Goal: Book appointment/travel/reservation

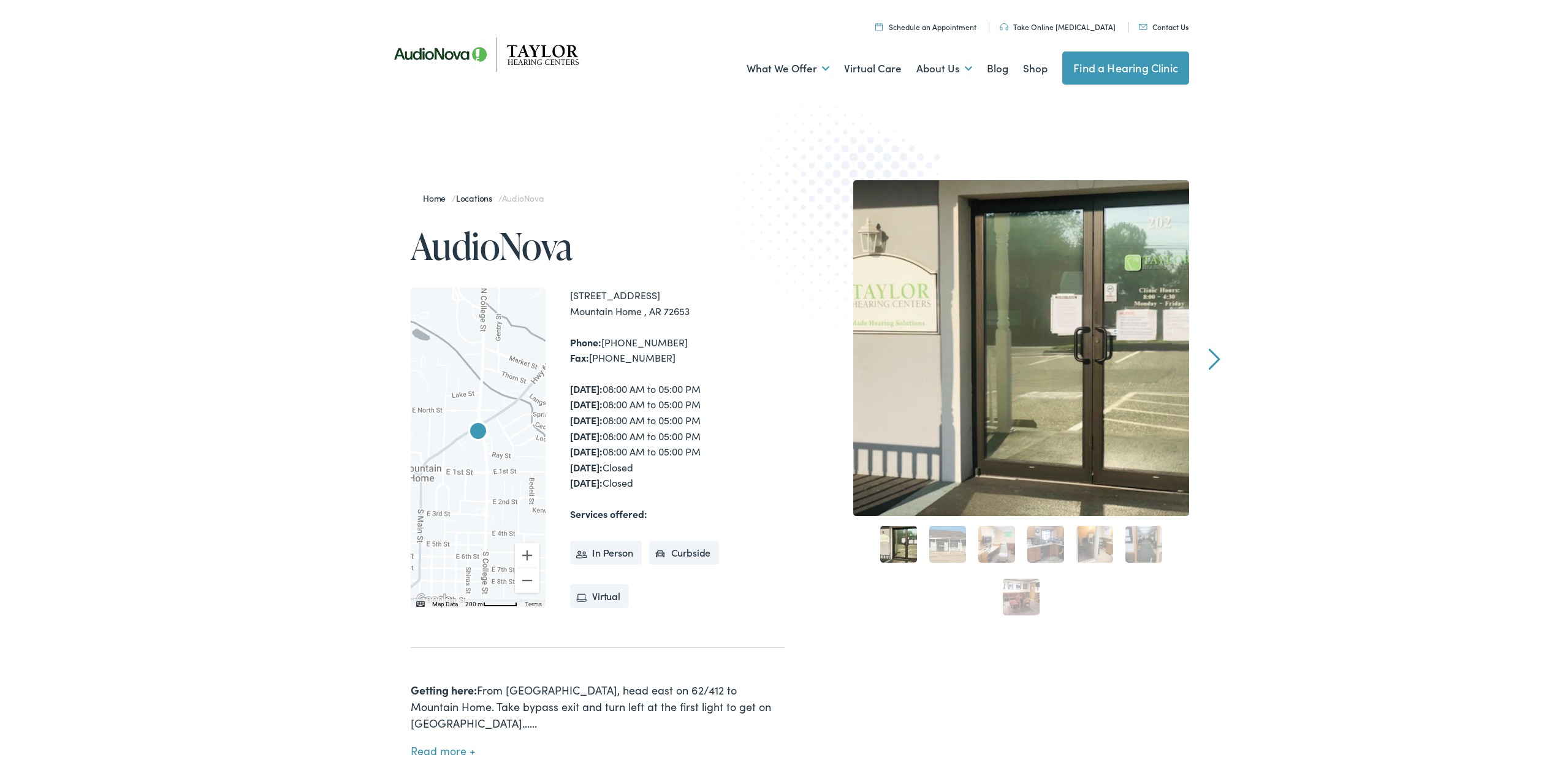
click at [1208, 357] on link "Next" at bounding box center [1214, 356] width 11 height 22
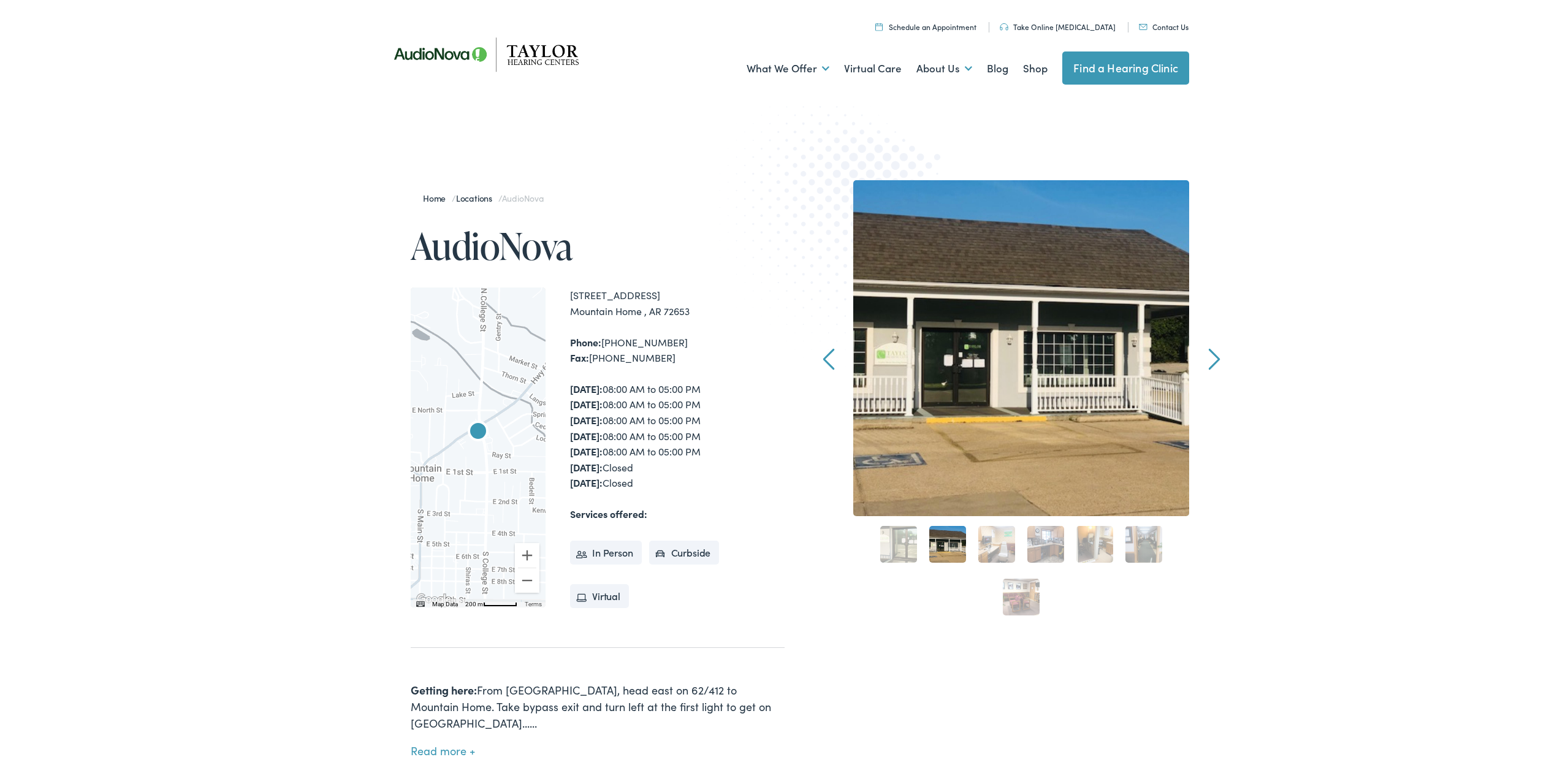
click at [1208, 357] on link "Next" at bounding box center [1214, 356] width 11 height 22
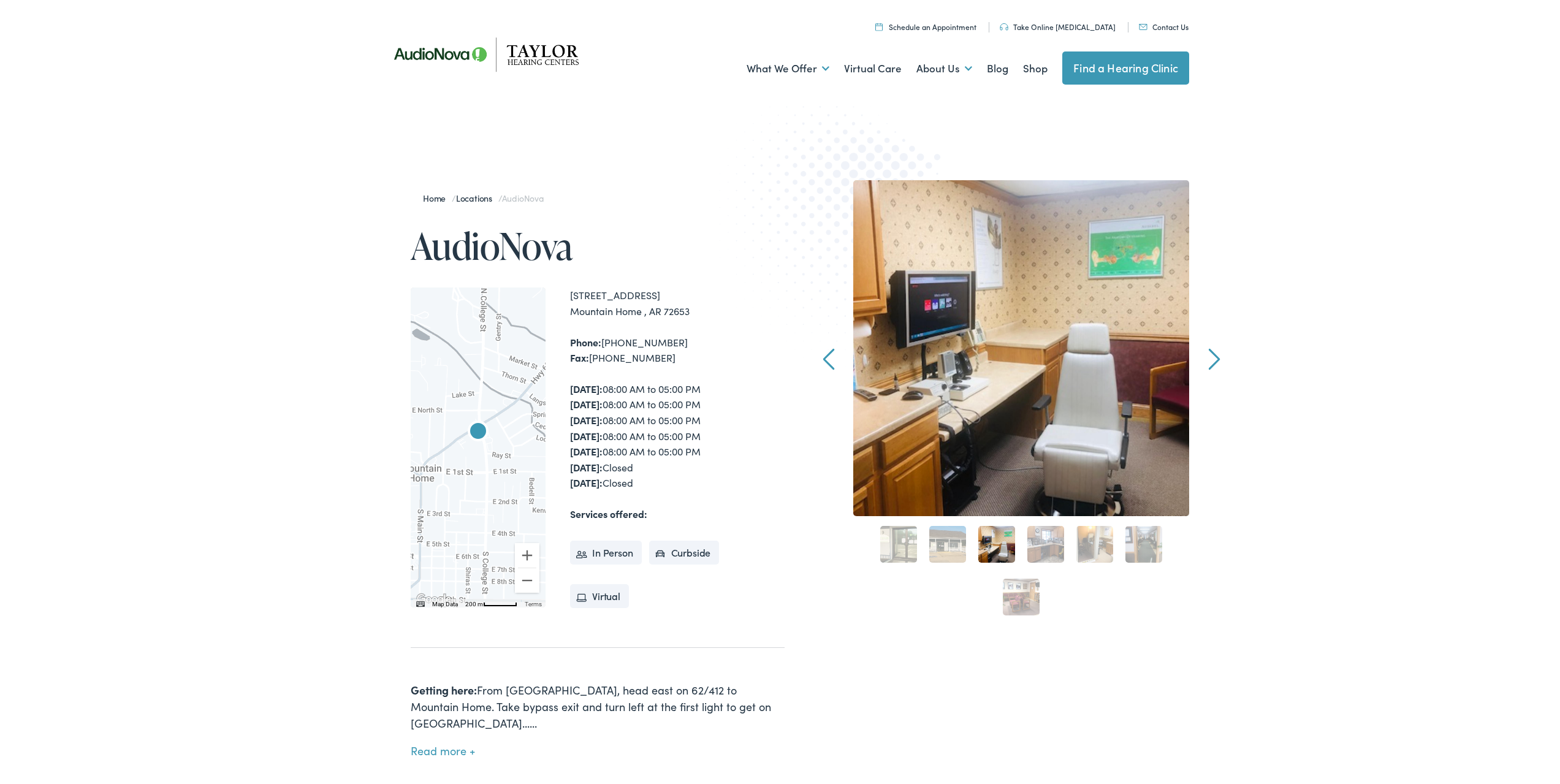
click at [1208, 357] on link "Next" at bounding box center [1214, 356] width 11 height 22
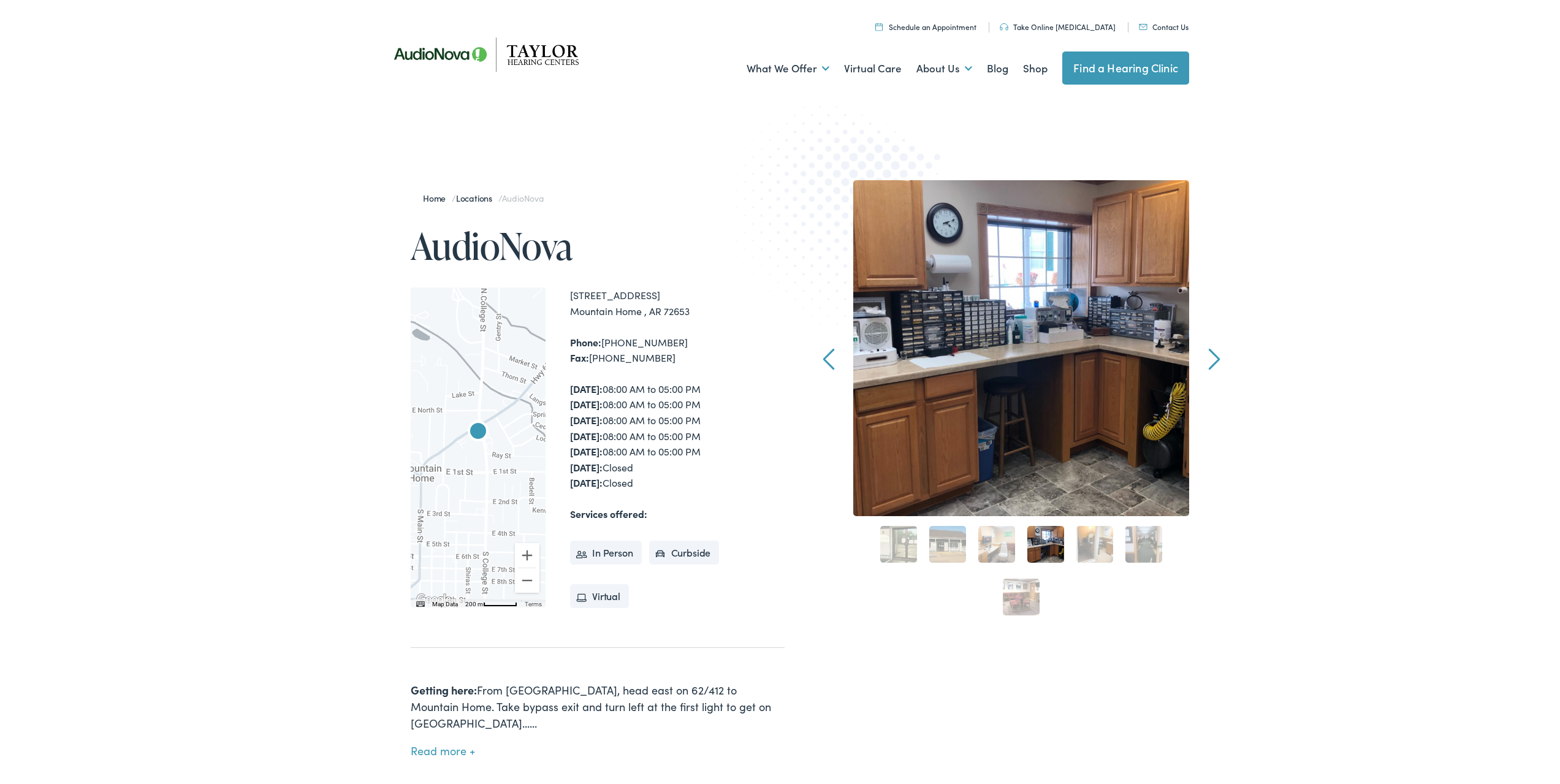
click at [1208, 357] on link "Next" at bounding box center [1214, 356] width 11 height 22
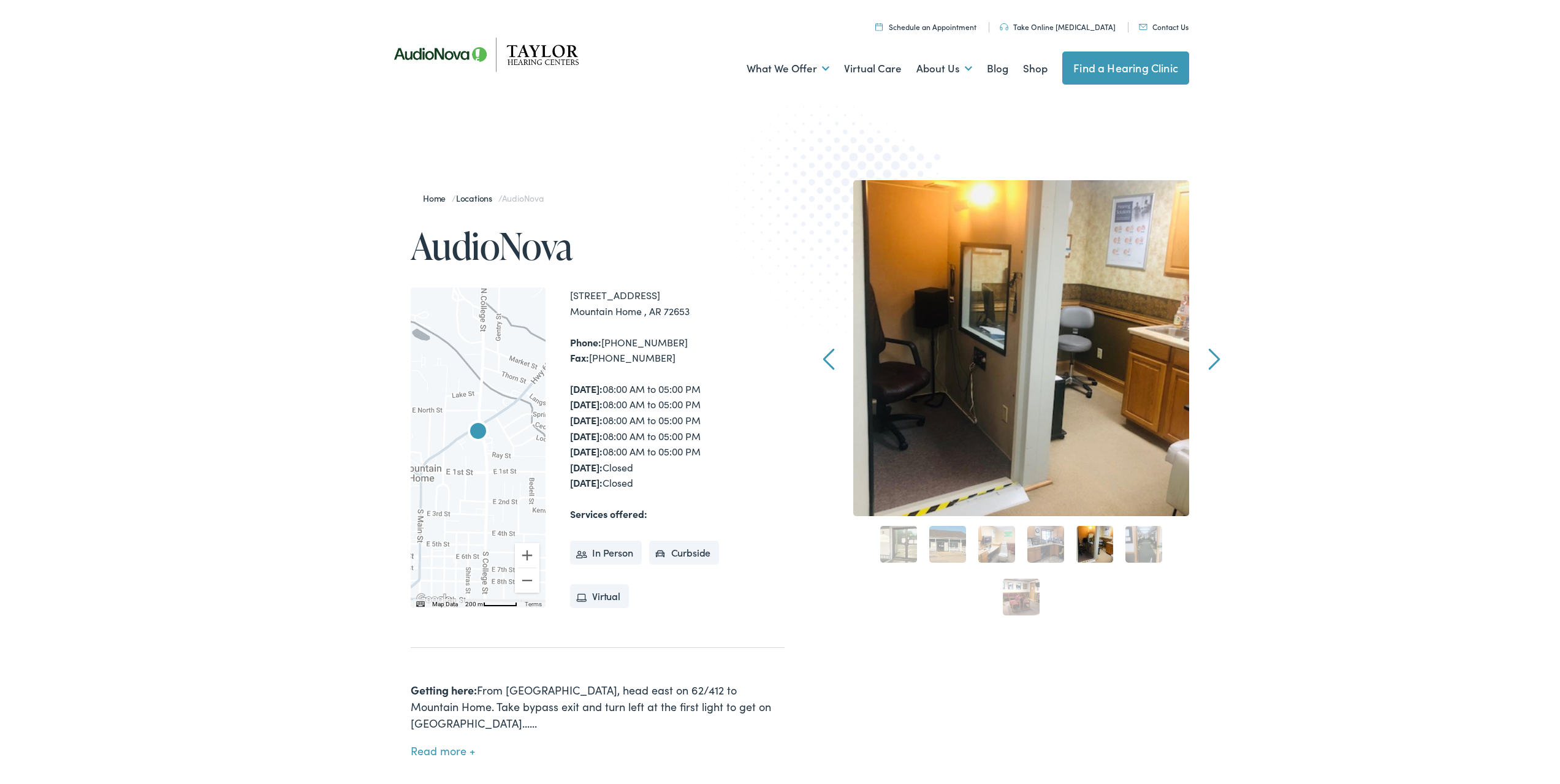
click at [1208, 357] on link "Next" at bounding box center [1214, 356] width 11 height 22
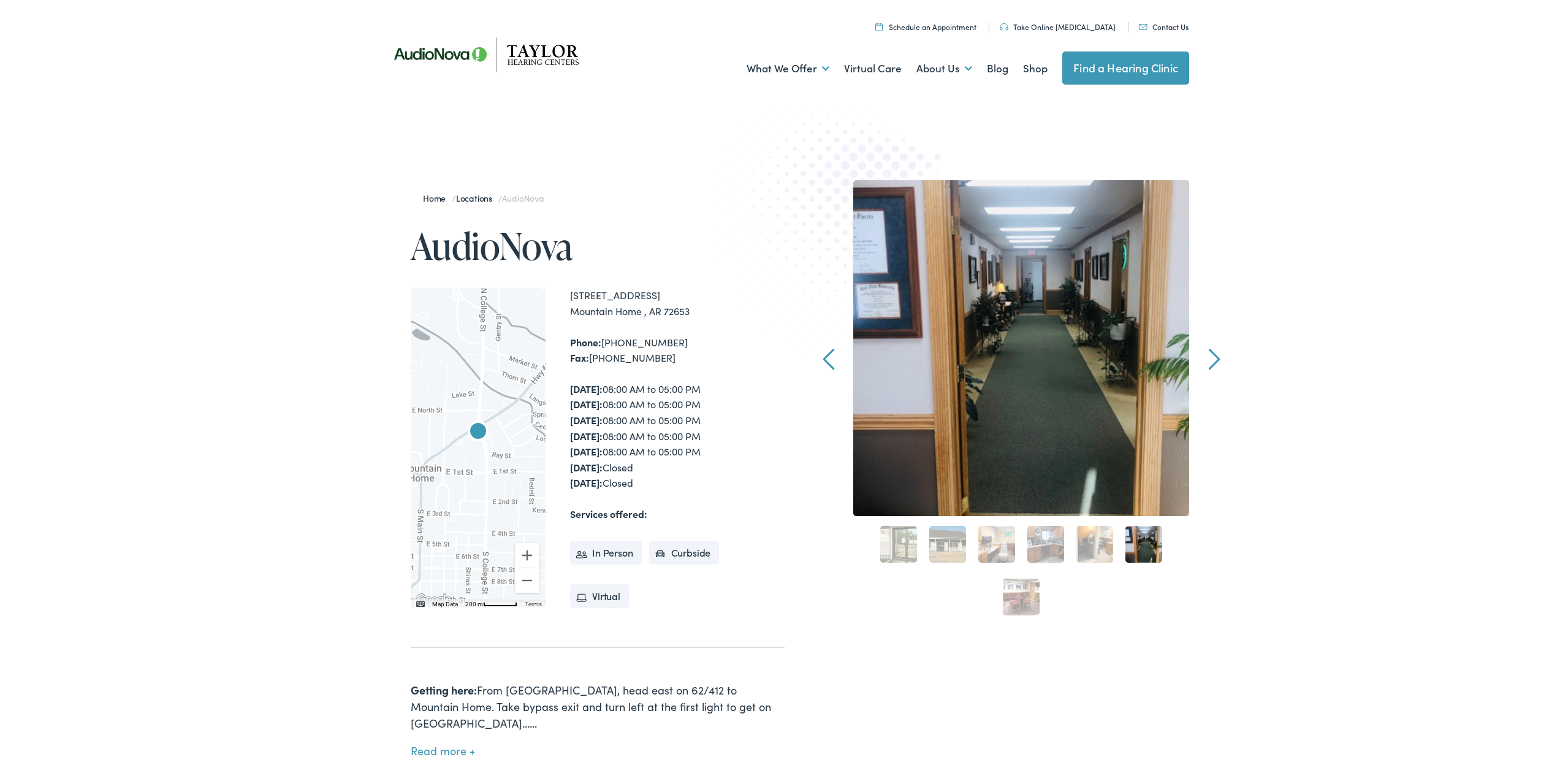
click at [1208, 357] on link "Next" at bounding box center [1214, 356] width 11 height 22
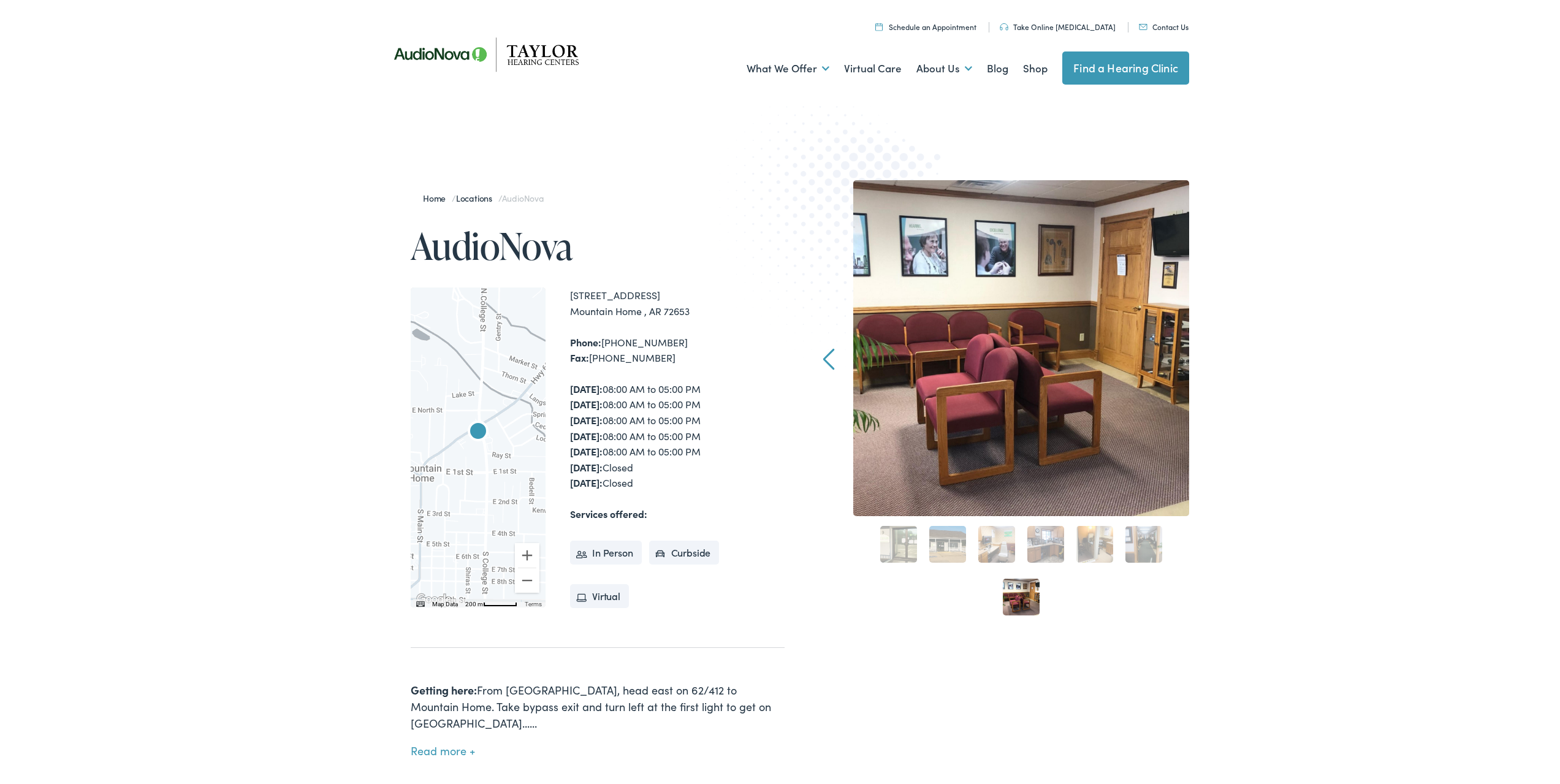
click at [1208, 357] on div "Home / Locations / AudioNova AudioNova ← Move left → Move right ↑ Move up ↓ Mov…" at bounding box center [784, 505] width 1569 height 778
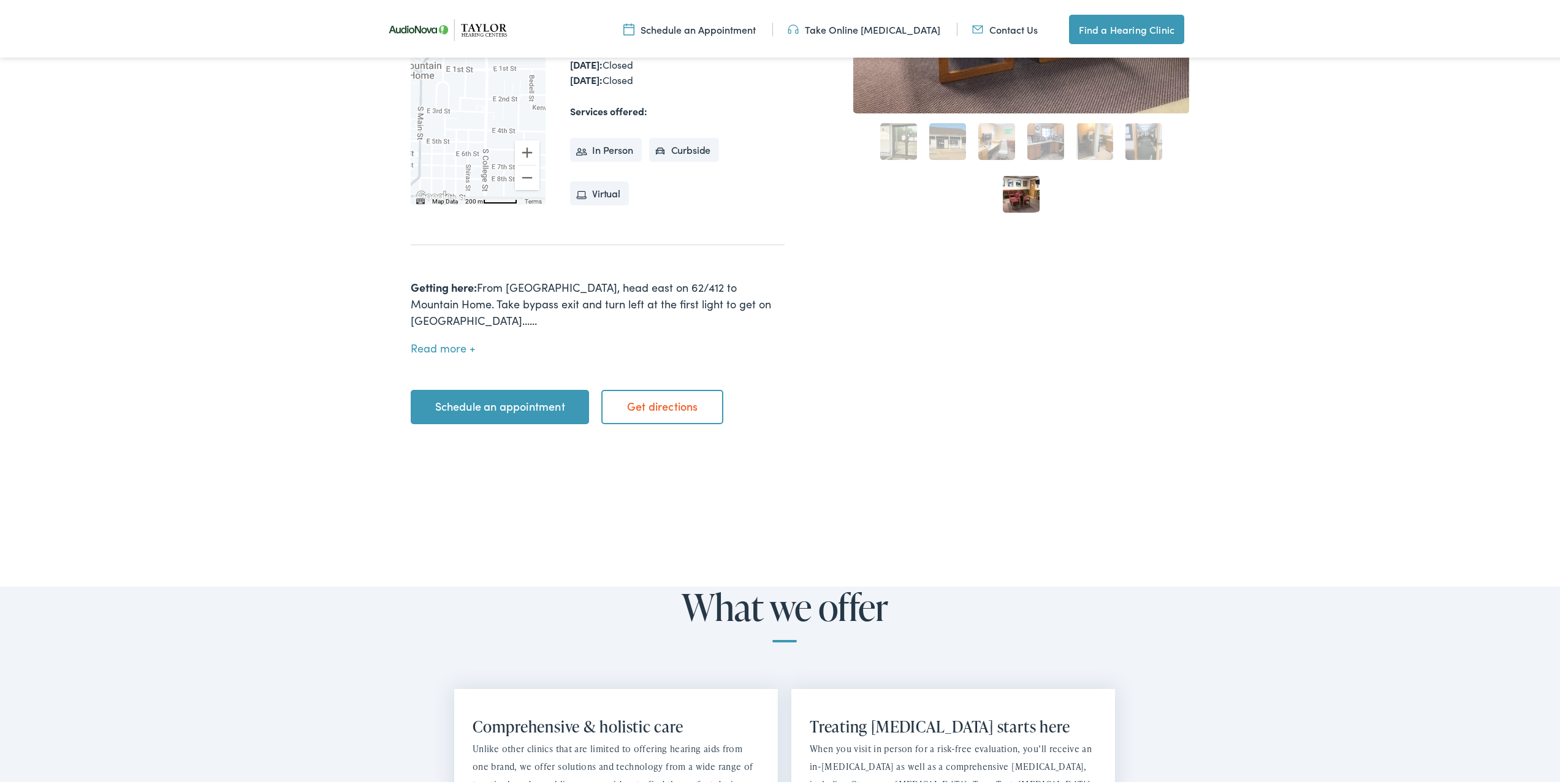
scroll to position [368, 0]
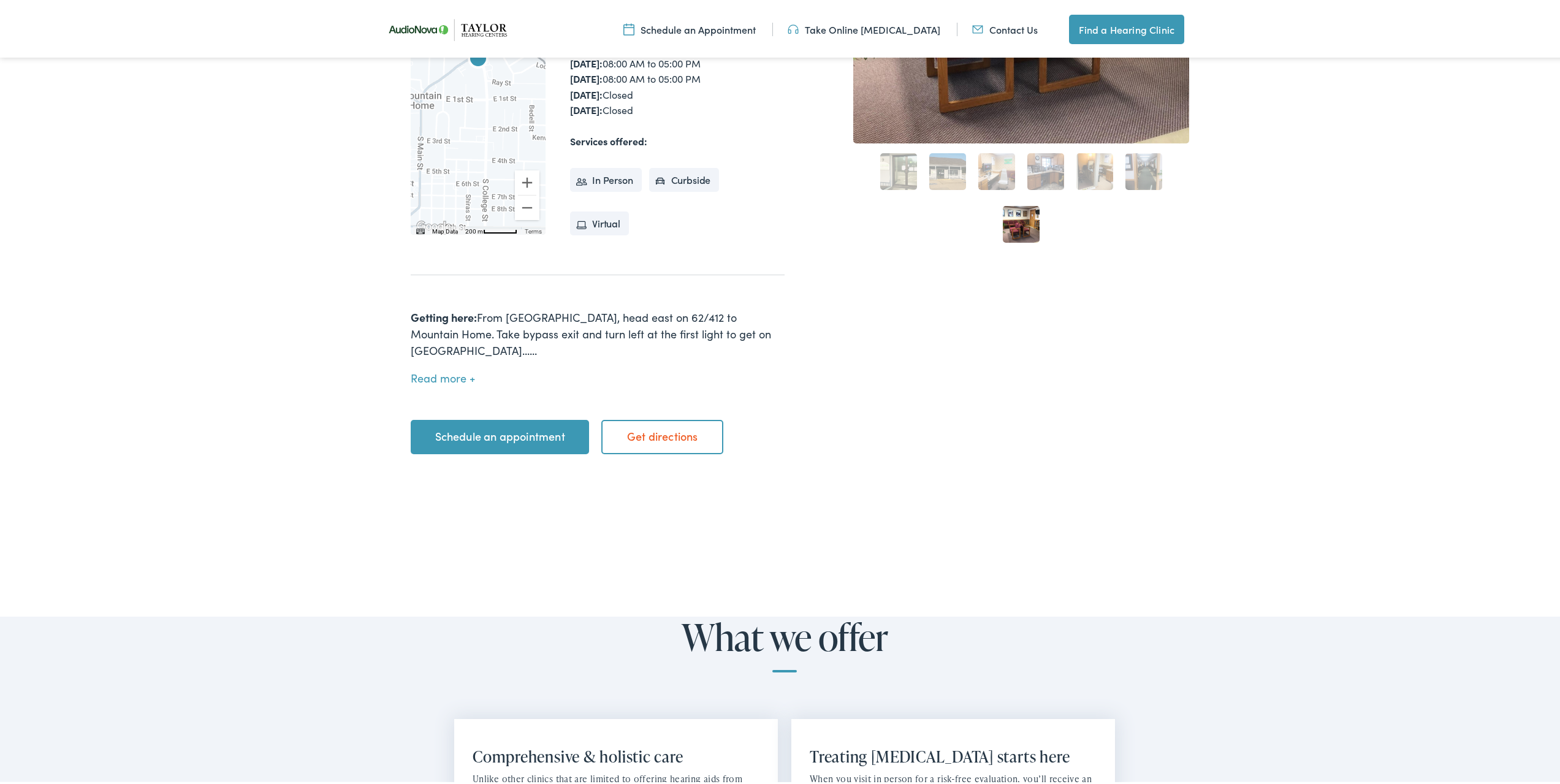
click at [505, 420] on link "Schedule an appointment" at bounding box center [500, 434] width 179 height 34
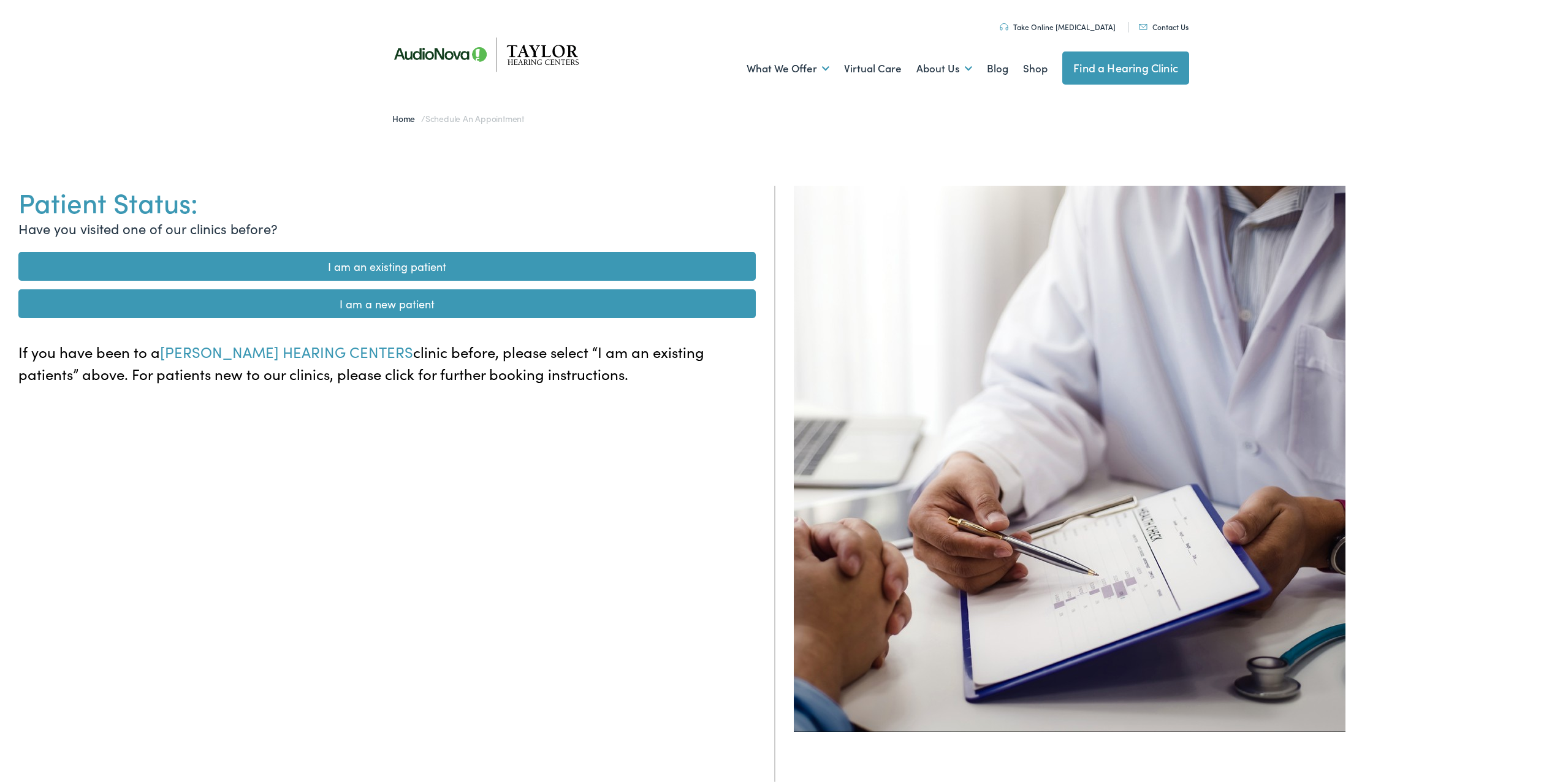
click at [388, 302] on link "I am a new patient" at bounding box center [387, 301] width 738 height 29
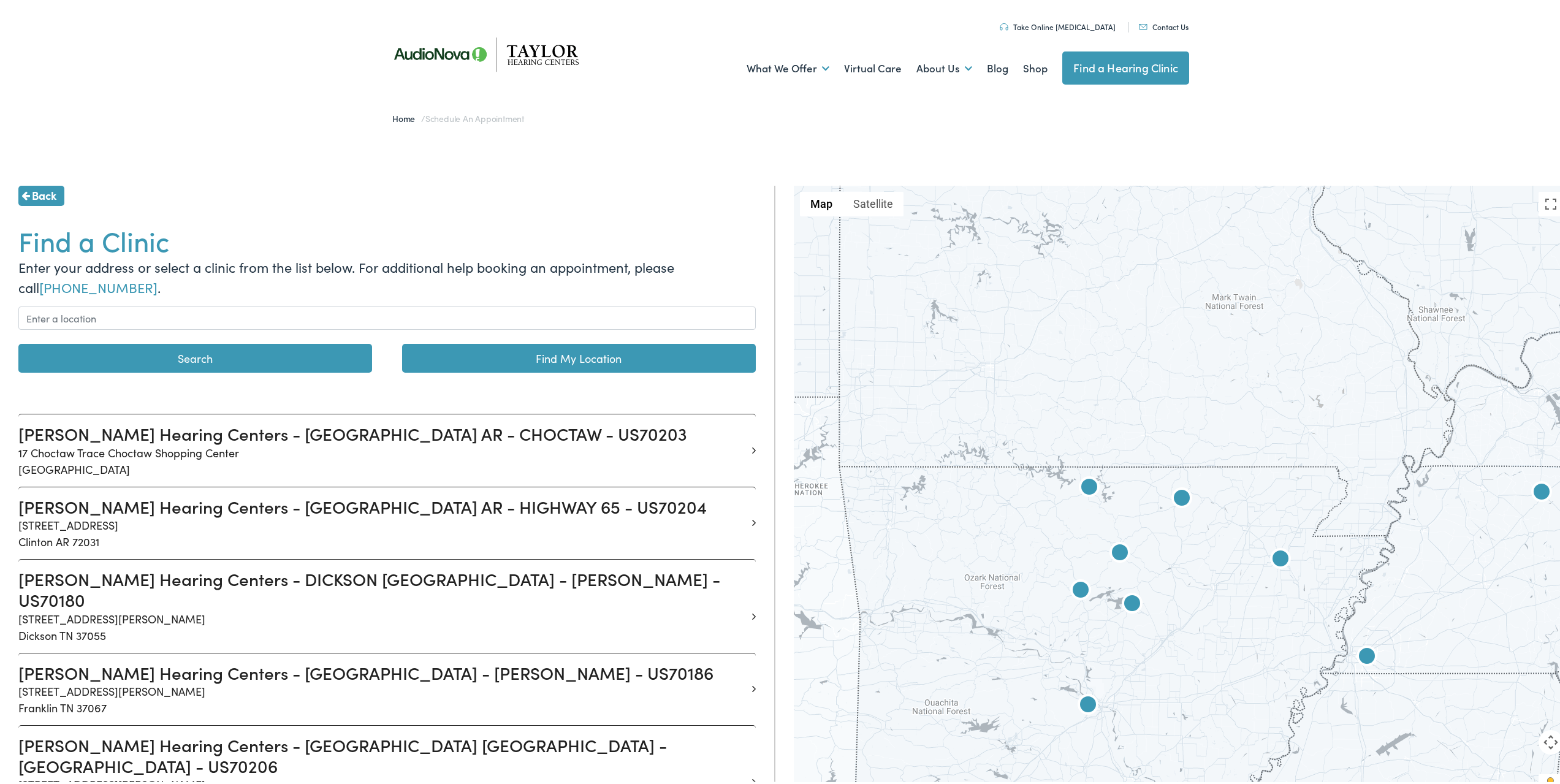
click at [553, 361] on link "Find My Location" at bounding box center [579, 355] width 354 height 29
type input "Mountain Home, Arkansas"
click at [578, 358] on link "Find My Location" at bounding box center [579, 355] width 354 height 29
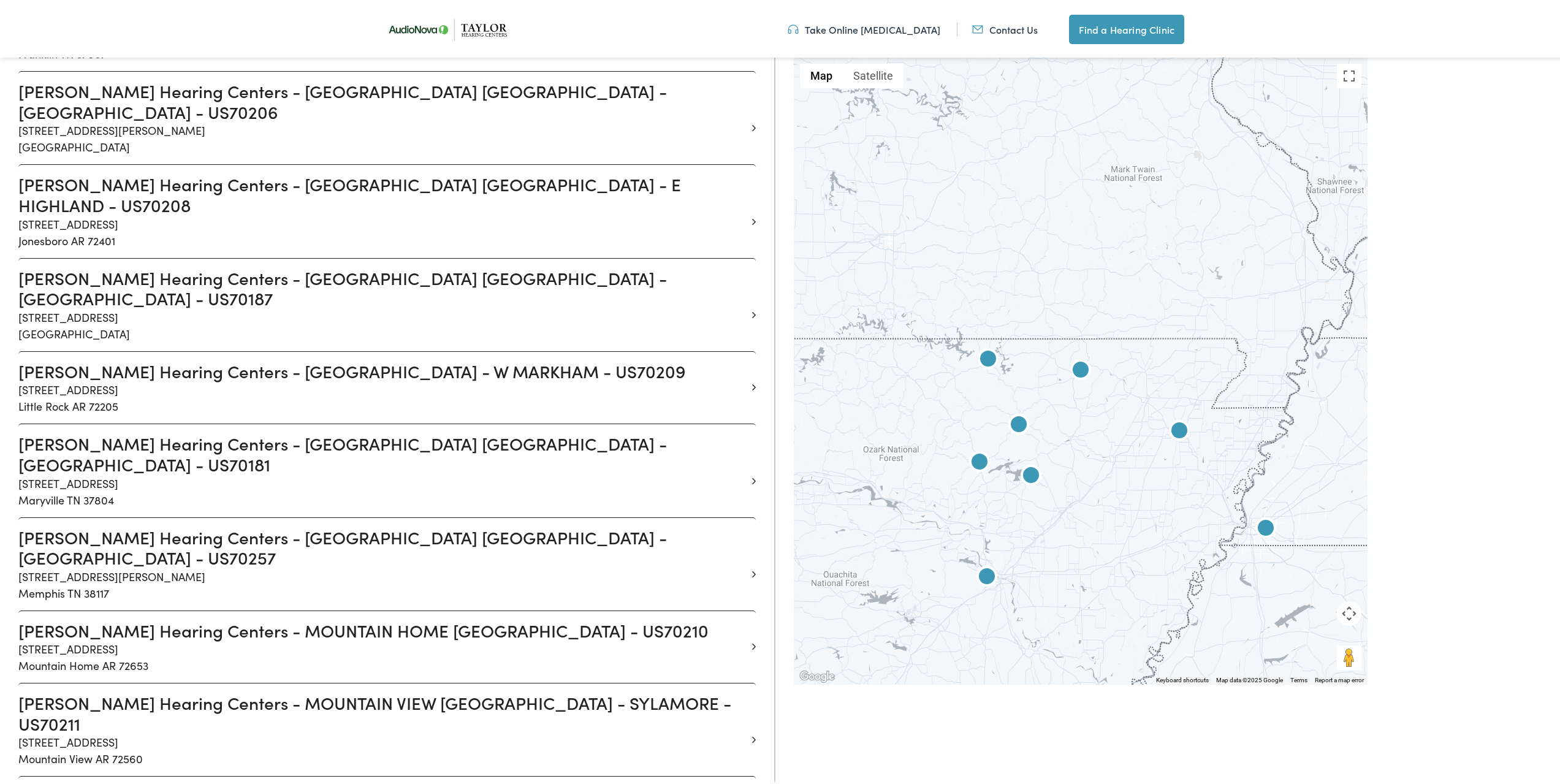
scroll to position [962, 0]
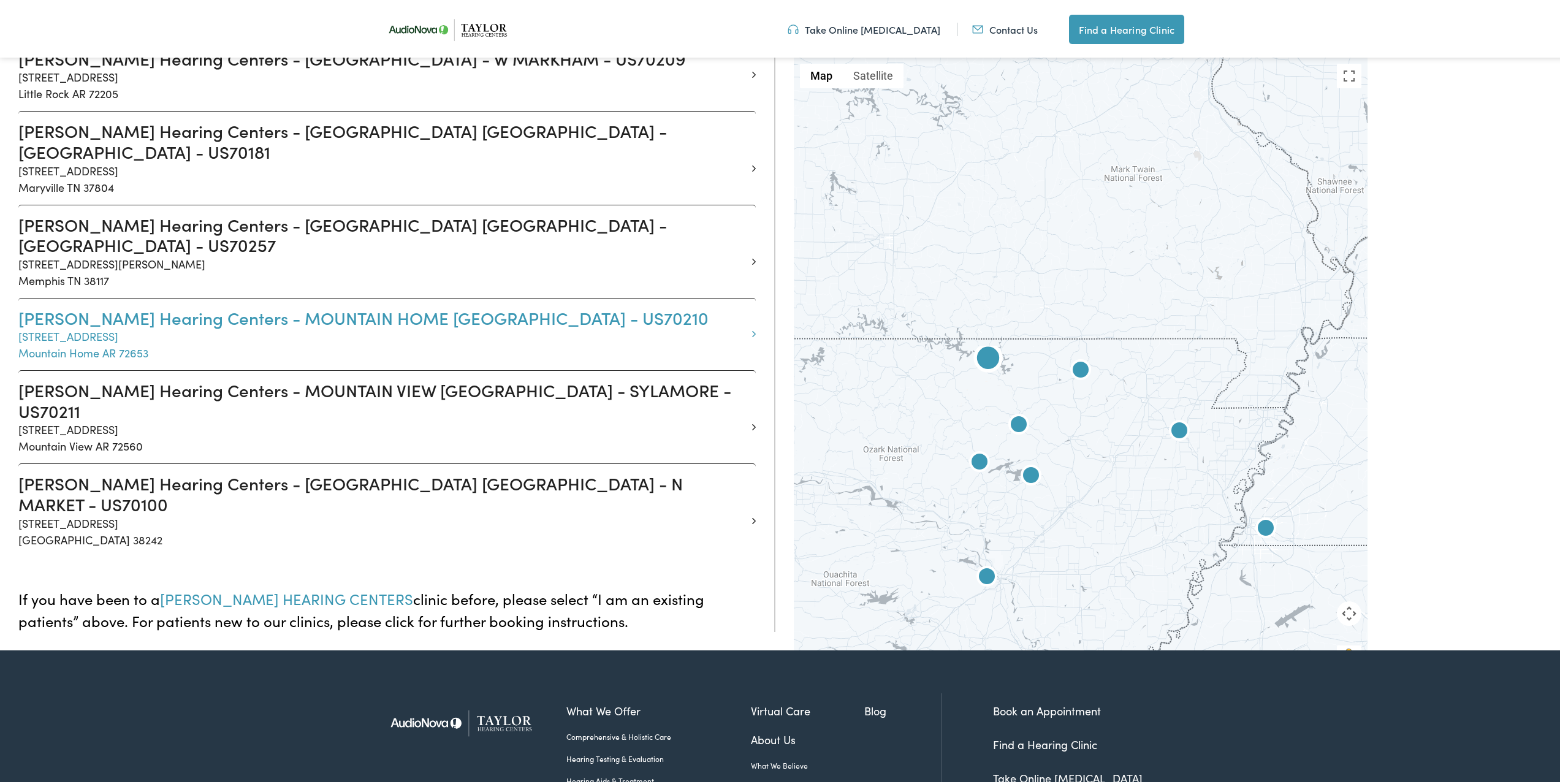
click at [282, 305] on h3 "Taylor Hearing Centers - MOUNTAIN HOME AR - N COLLEGE - US70210" at bounding box center [382, 316] width 728 height 21
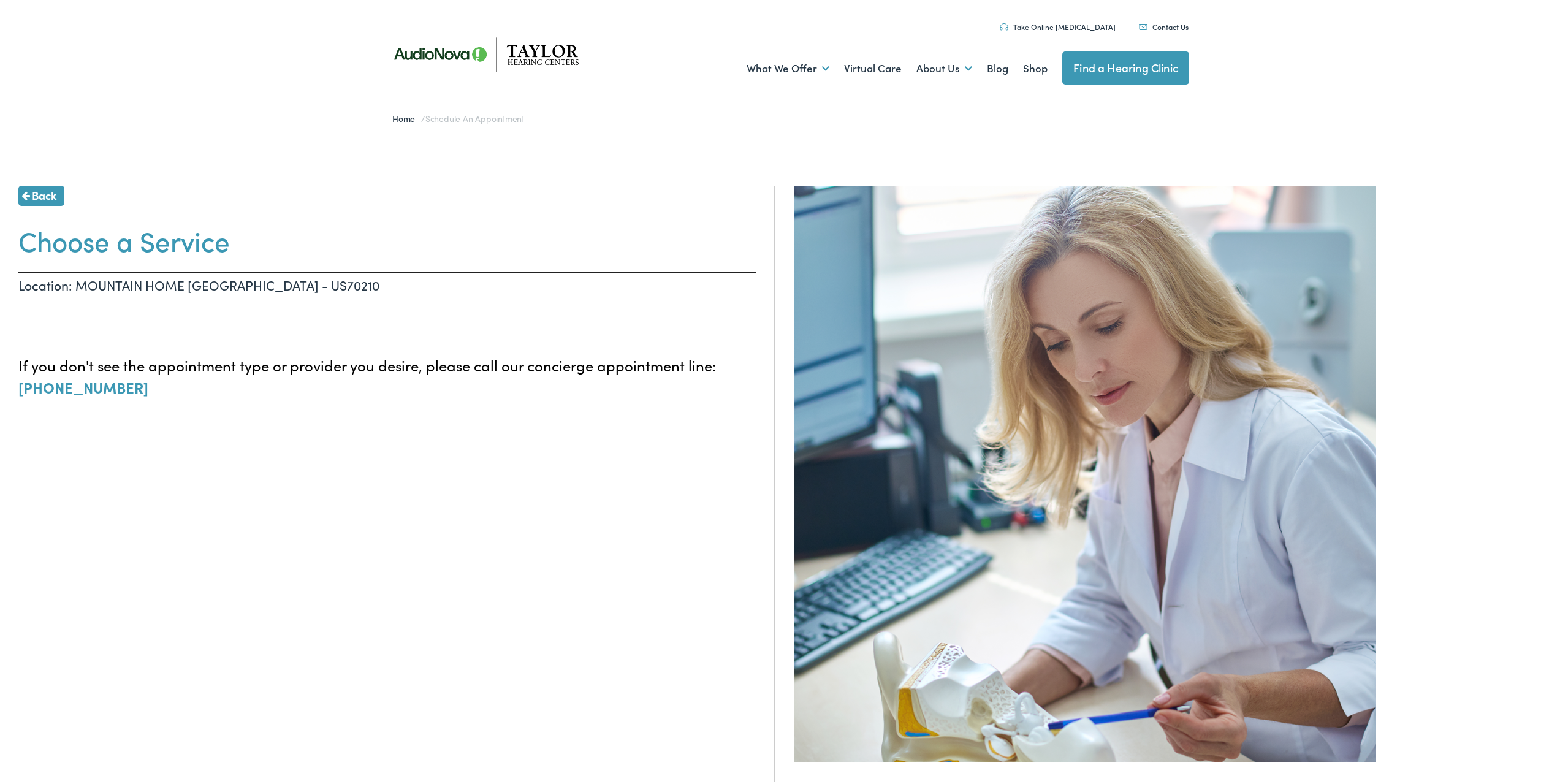
click at [139, 239] on h1 "Choose a Service" at bounding box center [387, 238] width 738 height 32
click at [656, 290] on p "Location: MOUNTAIN HOME [GEOGRAPHIC_DATA] - US70210" at bounding box center [387, 283] width 738 height 27
click at [687, 294] on p "Location: MOUNTAIN HOME [GEOGRAPHIC_DATA] - US70210" at bounding box center [387, 283] width 738 height 27
click at [37, 192] on span "Back" at bounding box center [45, 192] width 25 height 16
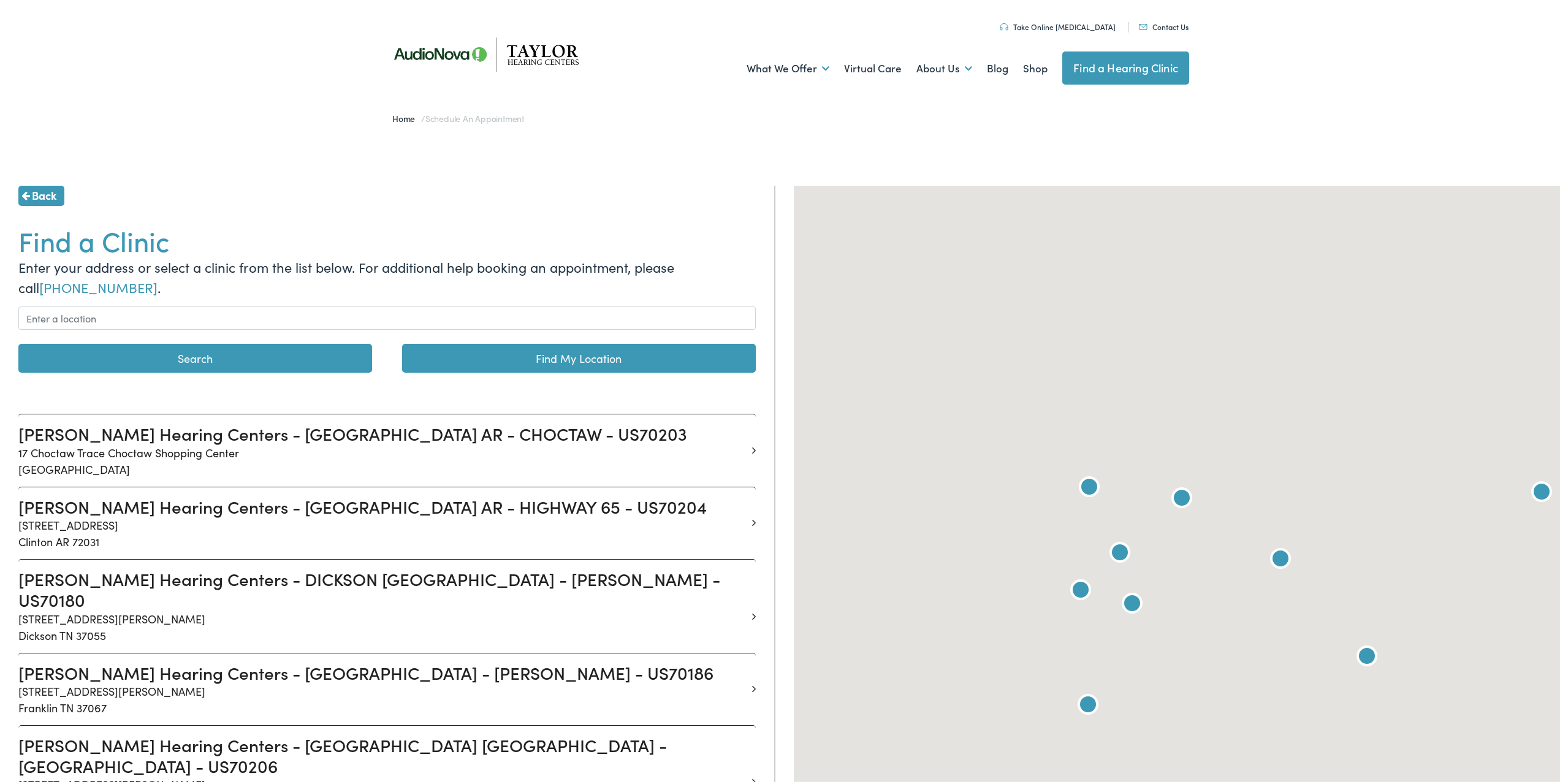
click at [37, 191] on span "Back" at bounding box center [45, 192] width 25 height 16
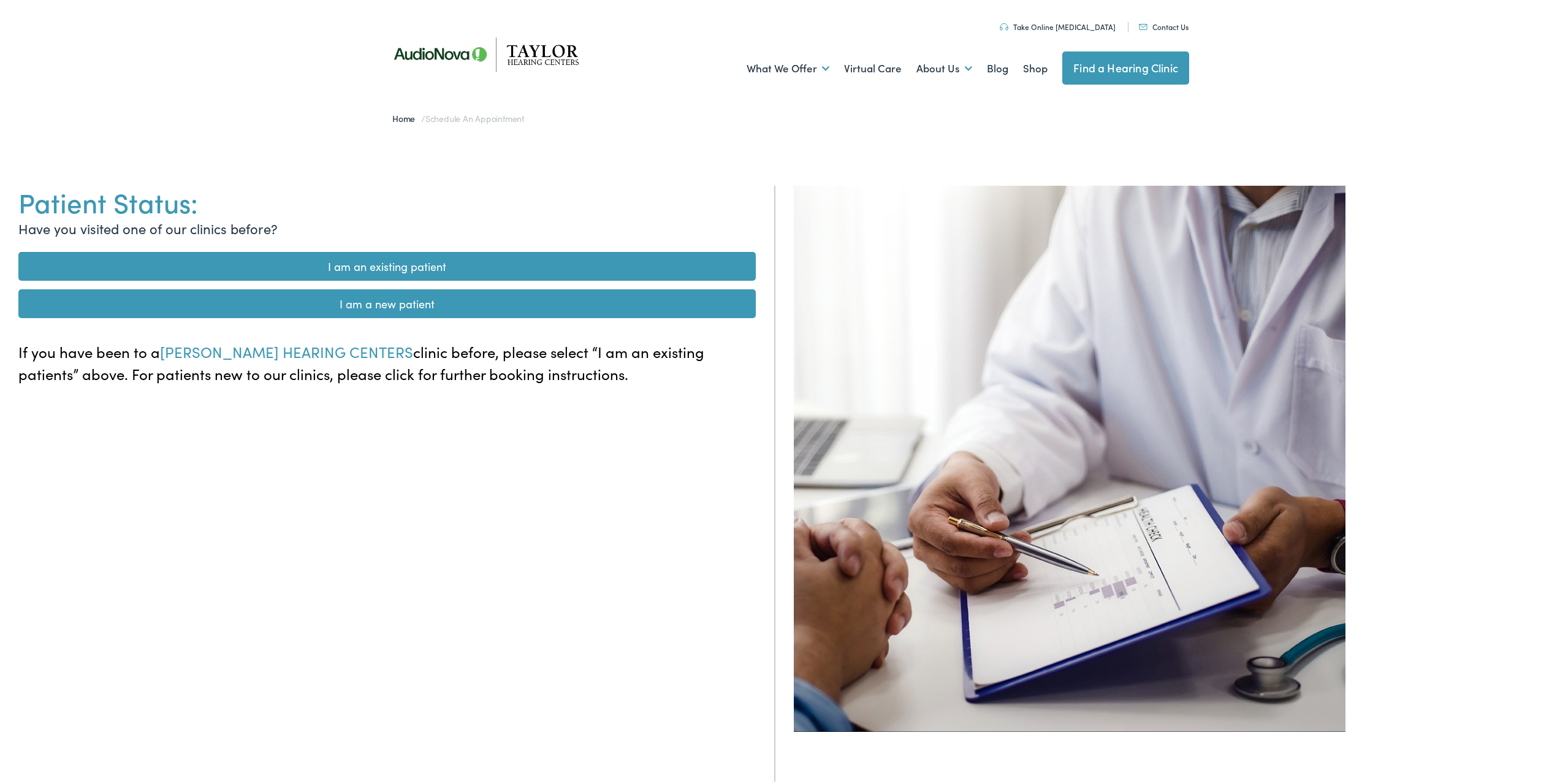
click at [392, 301] on link "I am a new patient" at bounding box center [387, 301] width 738 height 29
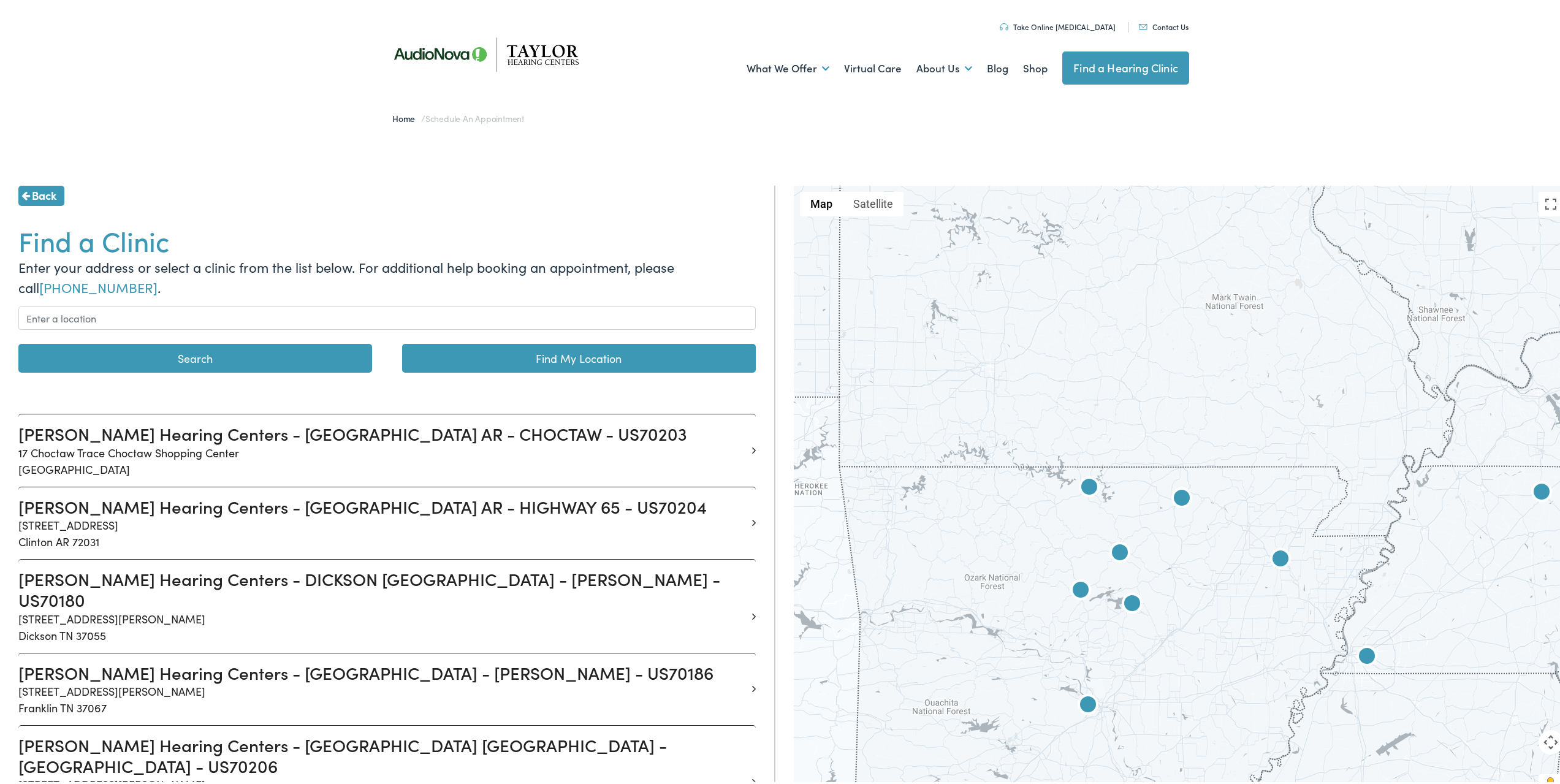
click at [1175, 497] on img at bounding box center [1182, 496] width 29 height 29
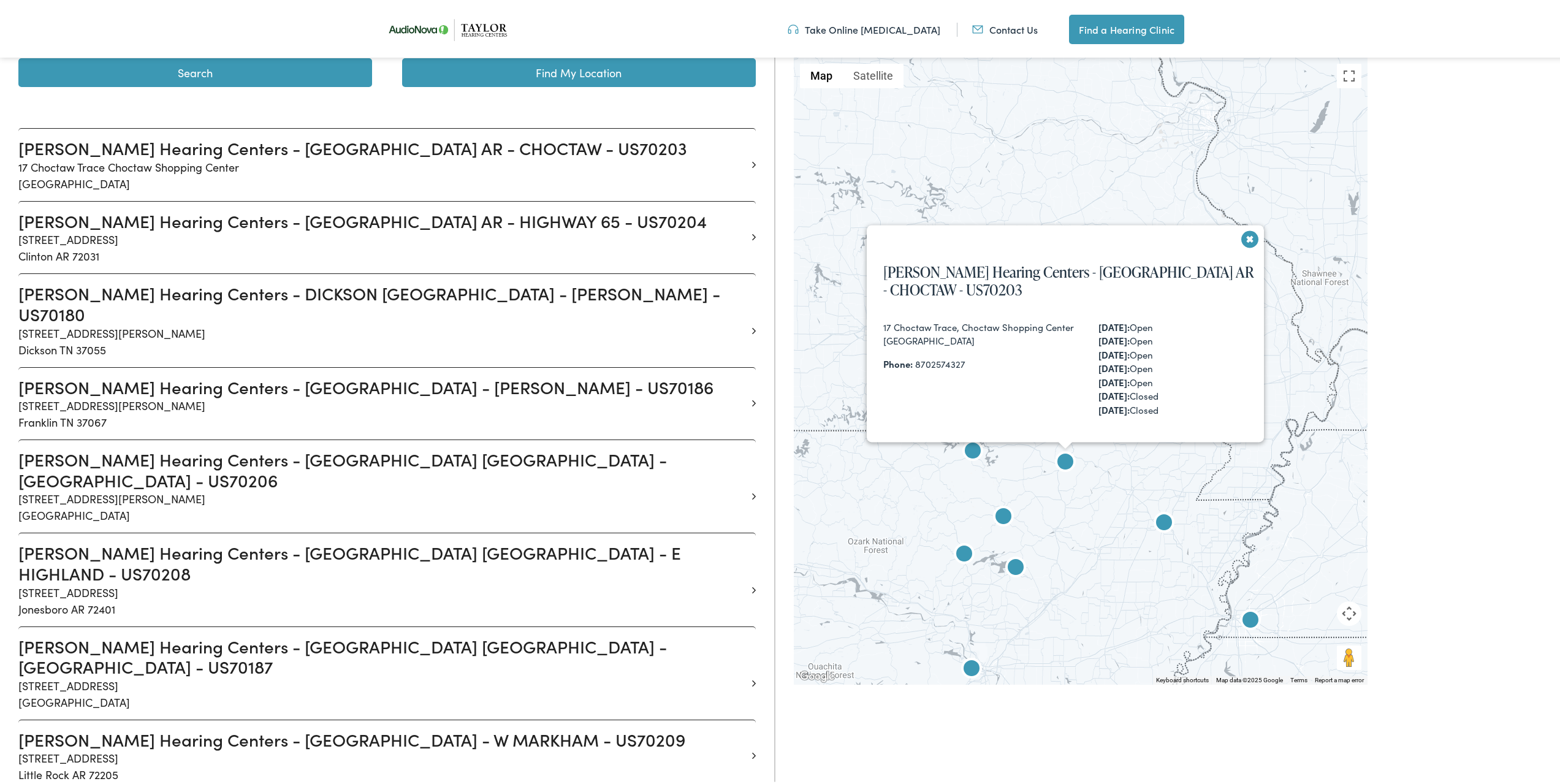
scroll to position [289, 0]
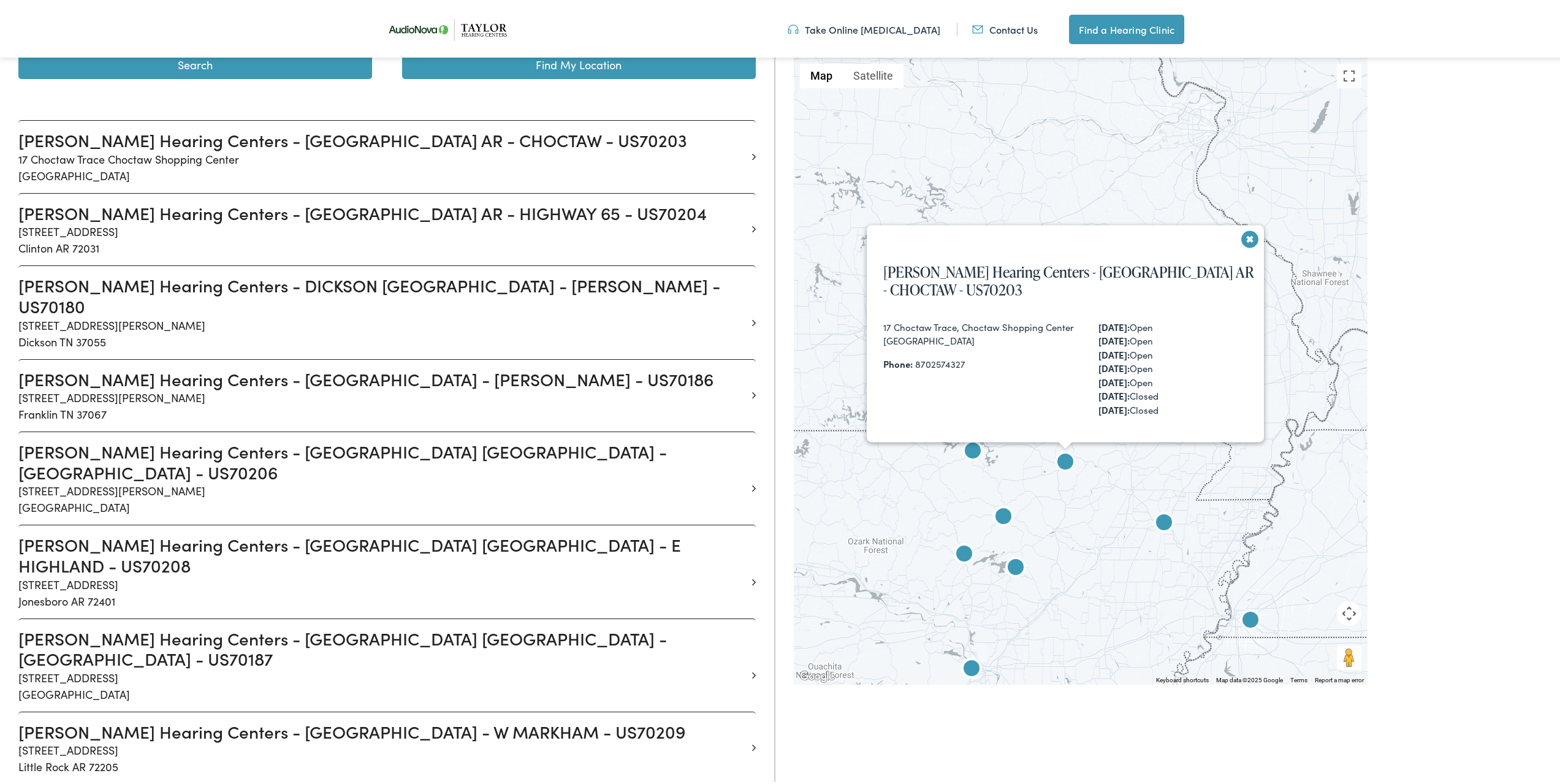
click at [970, 448] on img at bounding box center [973, 449] width 29 height 29
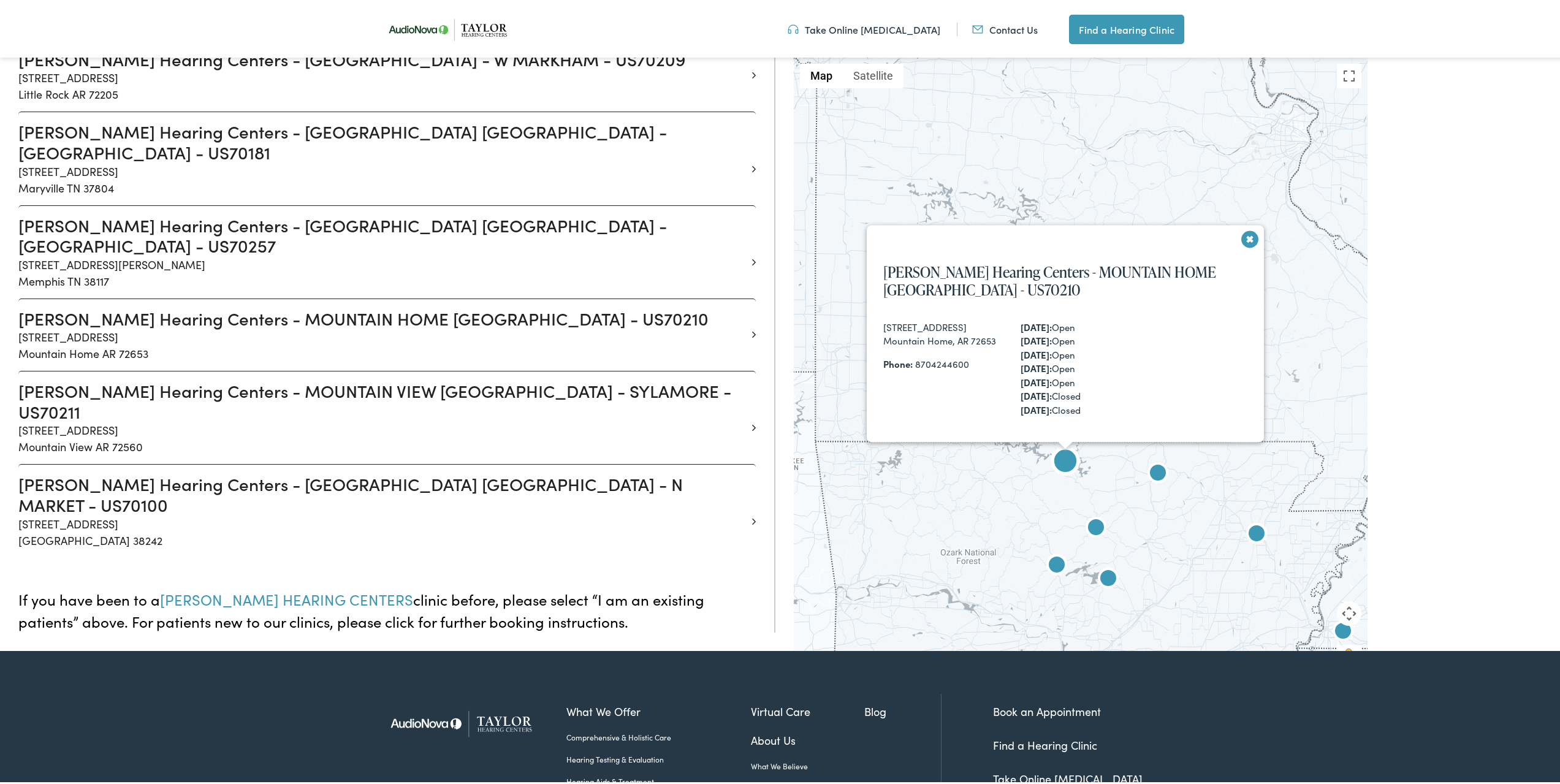
scroll to position [962, 0]
click at [1060, 459] on img at bounding box center [1065, 460] width 29 height 29
click at [867, 27] on link "Take Online [MEDICAL_DATA]" at bounding box center [863, 27] width 153 height 13
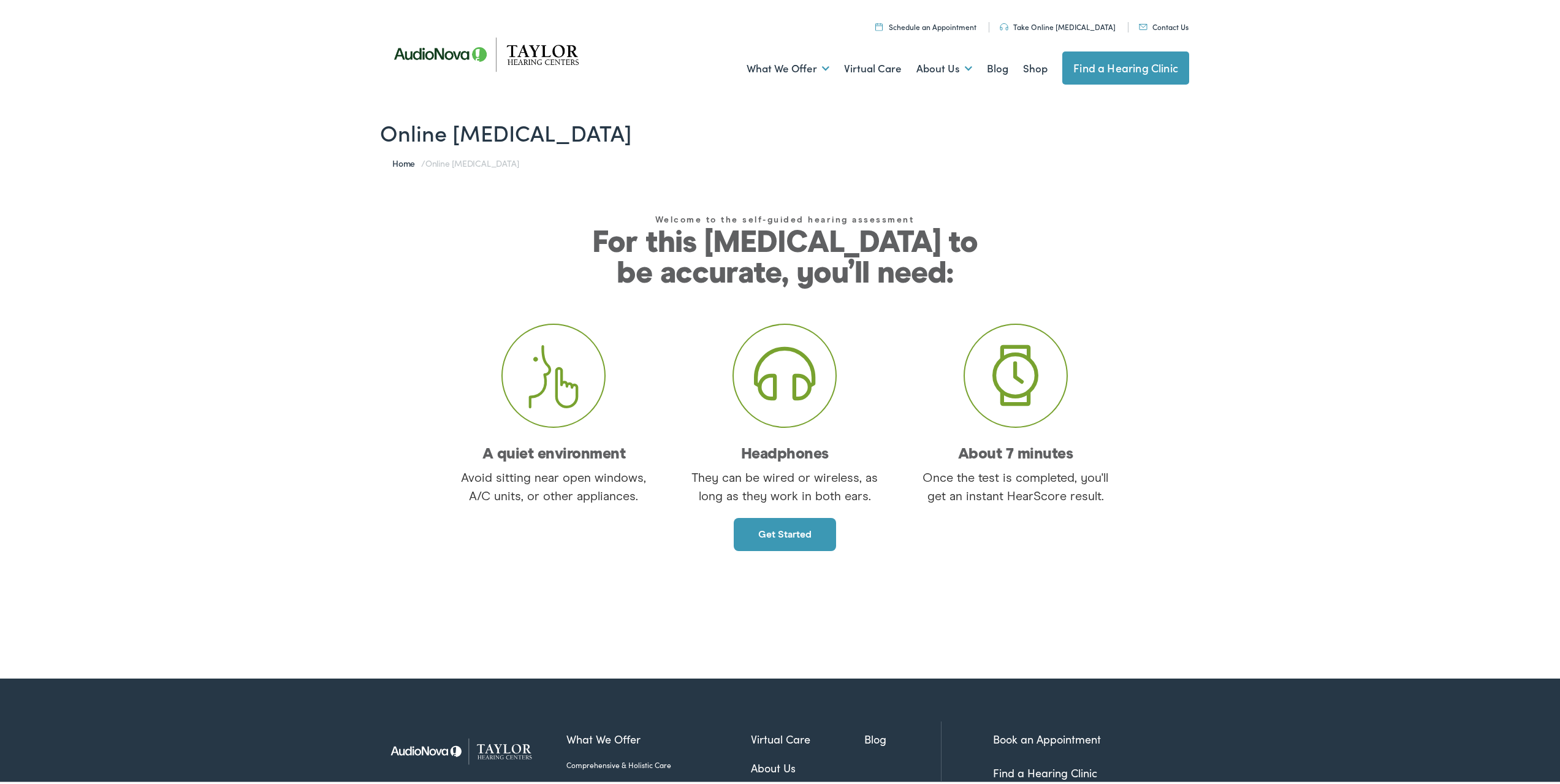
click at [775, 534] on link "Get started" at bounding box center [785, 531] width 103 height 33
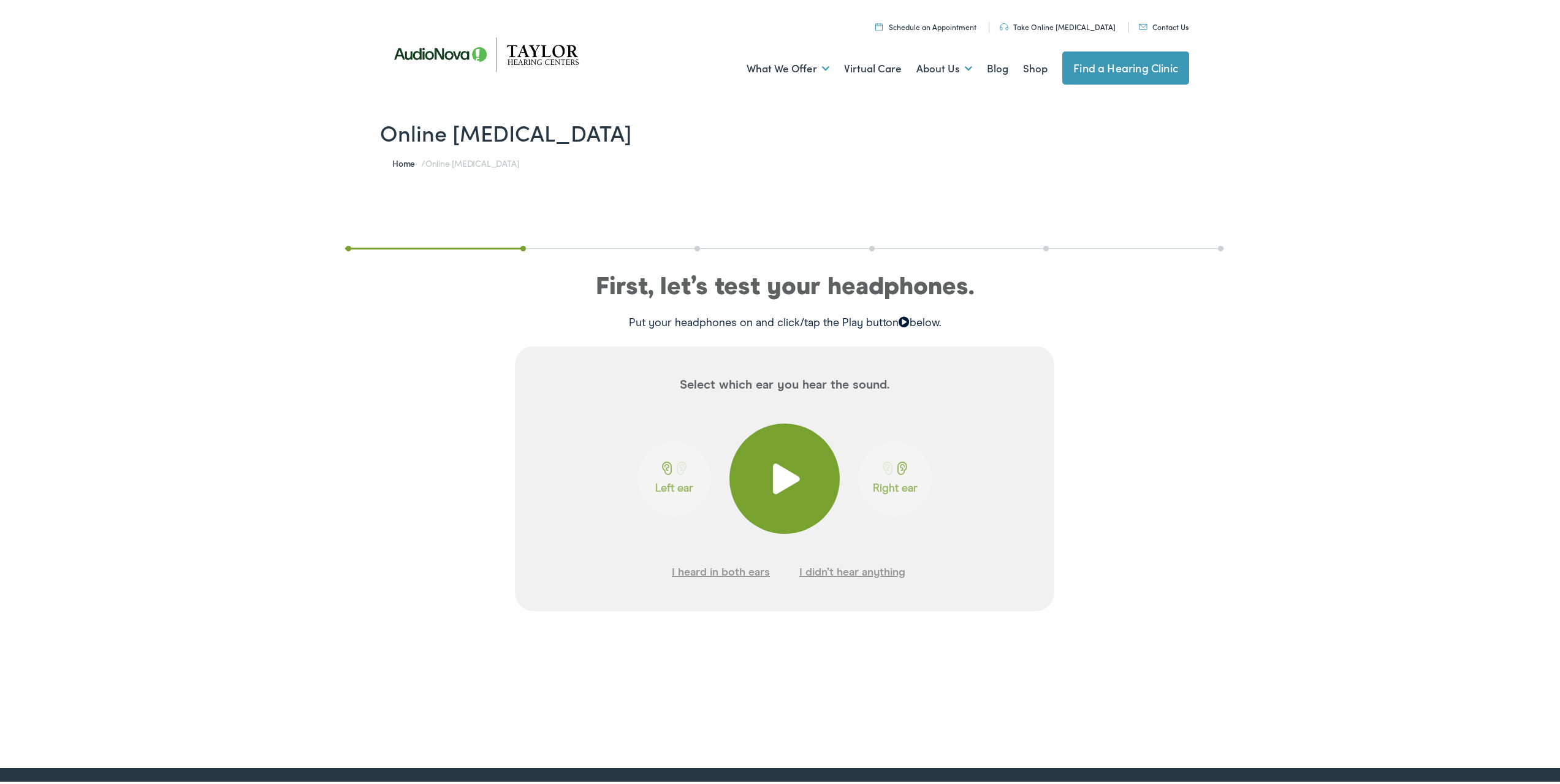
click at [787, 476] on span at bounding box center [785, 476] width 30 height 30
click at [717, 568] on button "I heard in both ears" at bounding box center [721, 569] width 98 height 18
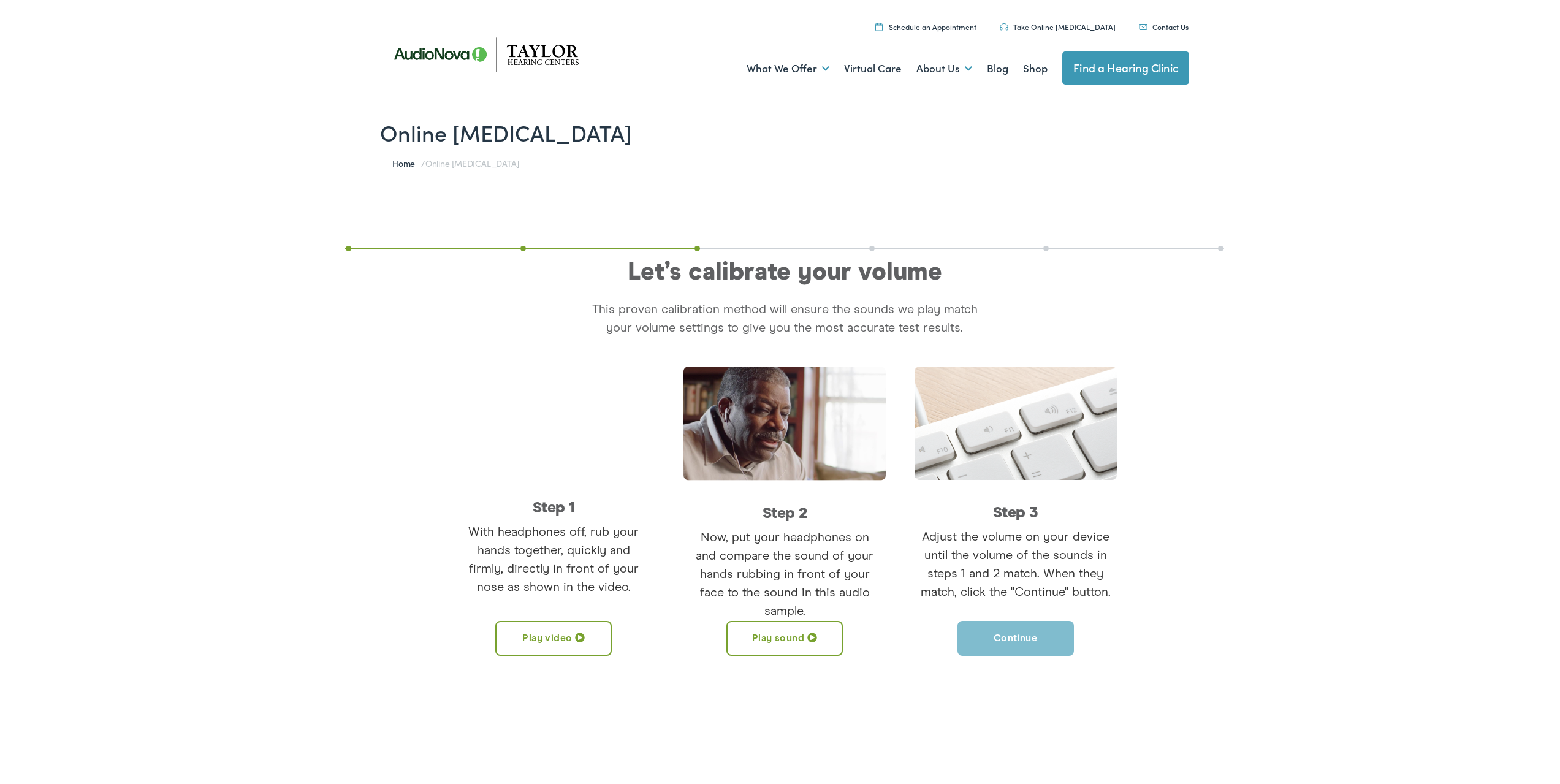
drag, startPoint x: 572, startPoint y: 511, endPoint x: 486, endPoint y: 534, distance: 89.0
click at [486, 534] on p "With headphones off, rub your hands together, quickly and firmly, directly in f…" at bounding box center [553, 556] width 202 height 73
drag, startPoint x: 777, startPoint y: 634, endPoint x: 400, endPoint y: 564, distance: 383.4
click at [444, 573] on div "Step 1 With headphones off, rub your hands together, quickly and firmly, direct…" at bounding box center [784, 508] width 693 height 289
click at [774, 637] on button "Play sound" at bounding box center [784, 636] width 116 height 35
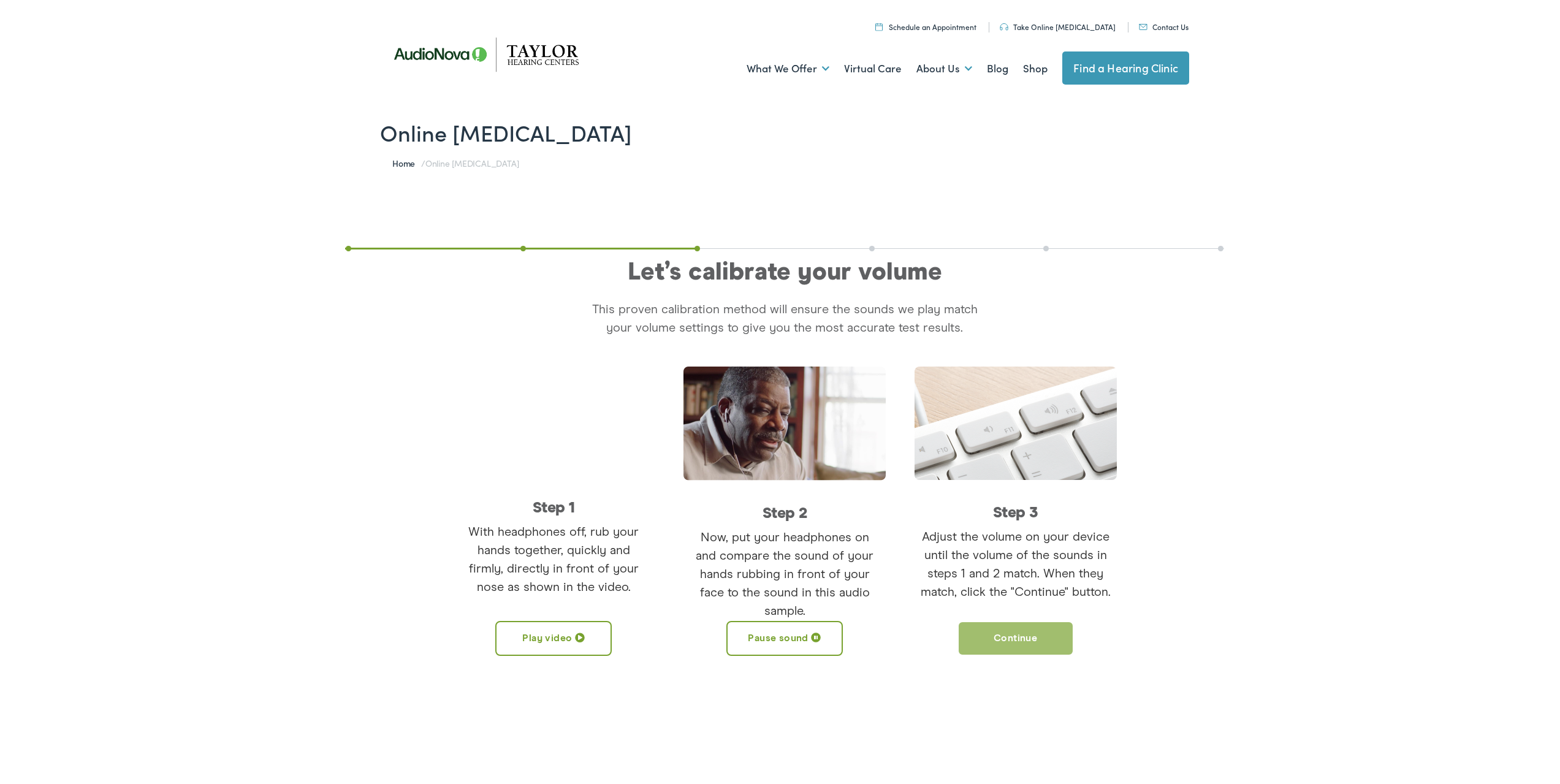
click at [1010, 636] on button "Continue" at bounding box center [1015, 636] width 116 height 35
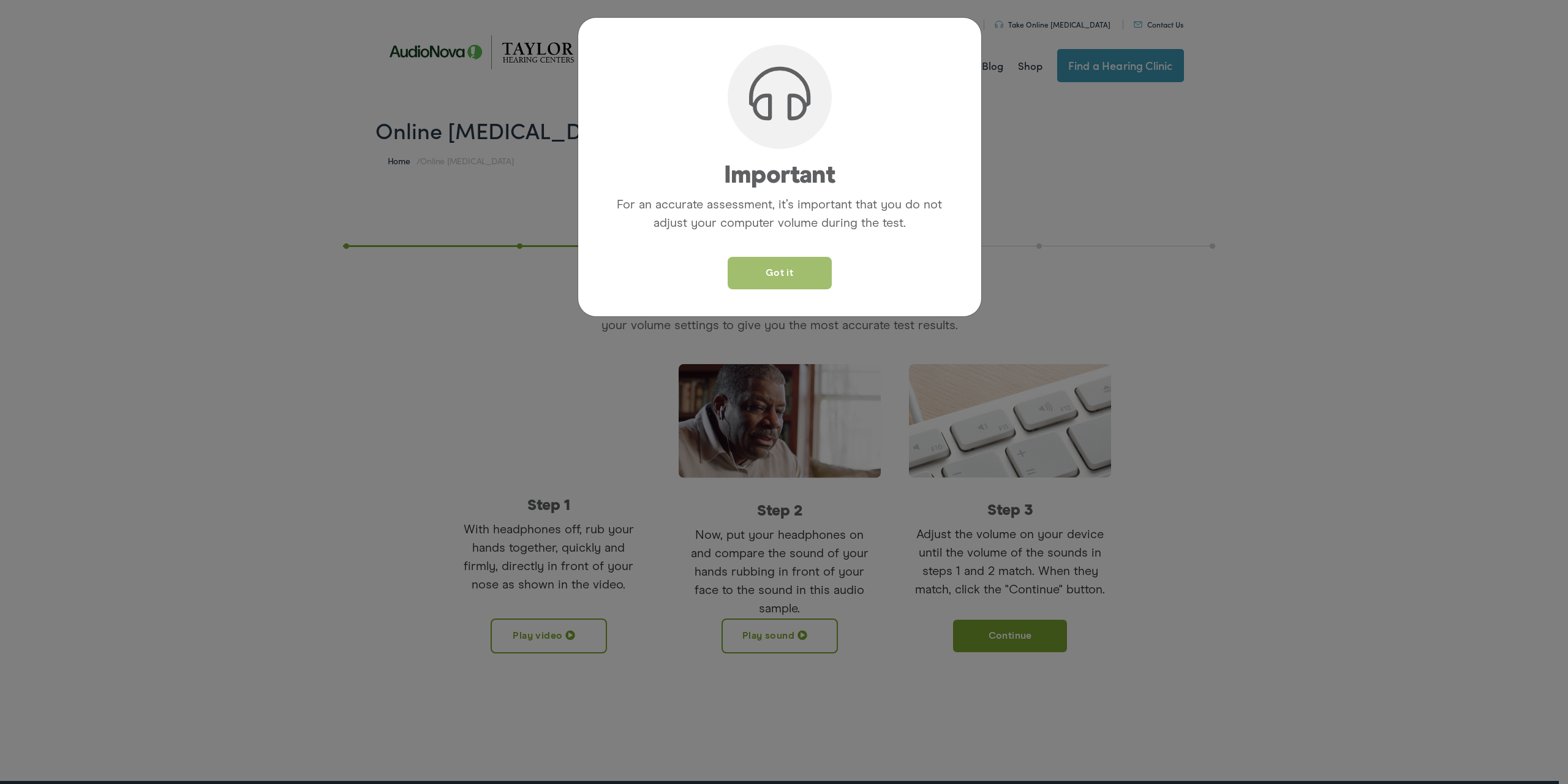
click at [778, 272] on button "Got it" at bounding box center [780, 273] width 105 height 32
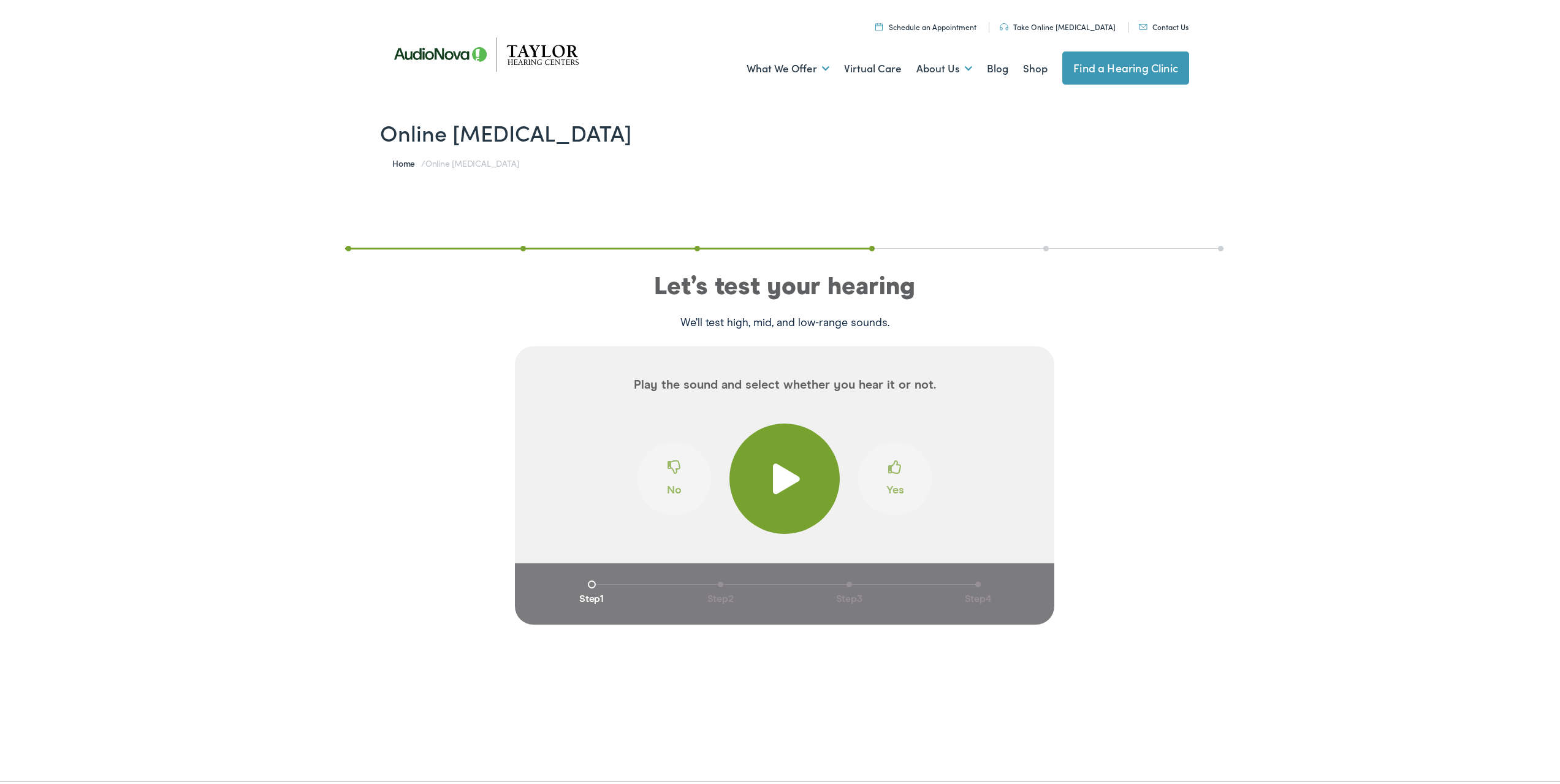
click at [775, 473] on span at bounding box center [785, 476] width 30 height 30
click at [891, 467] on span at bounding box center [895, 469] width 13 height 23
click at [888, 468] on span at bounding box center [895, 469] width 13 height 23
click at [891, 469] on span at bounding box center [895, 469] width 13 height 23
click at [888, 468] on span at bounding box center [895, 469] width 13 height 23
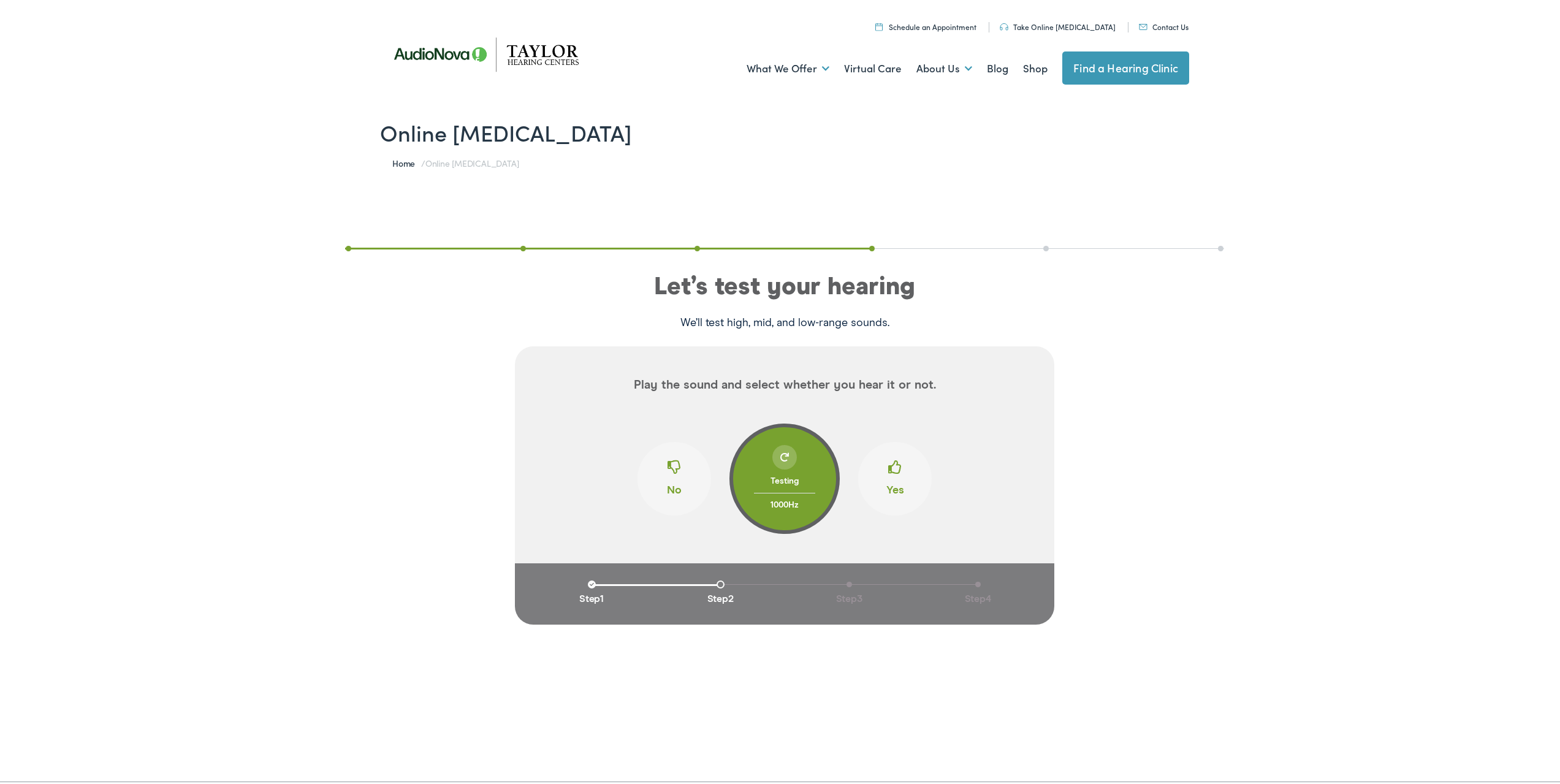
click at [888, 468] on span at bounding box center [895, 469] width 13 height 23
click at [890, 467] on span at bounding box center [895, 469] width 13 height 23
click at [780, 454] on span at bounding box center [784, 454] width 9 height 9
click at [669, 468] on span at bounding box center [674, 469] width 13 height 23
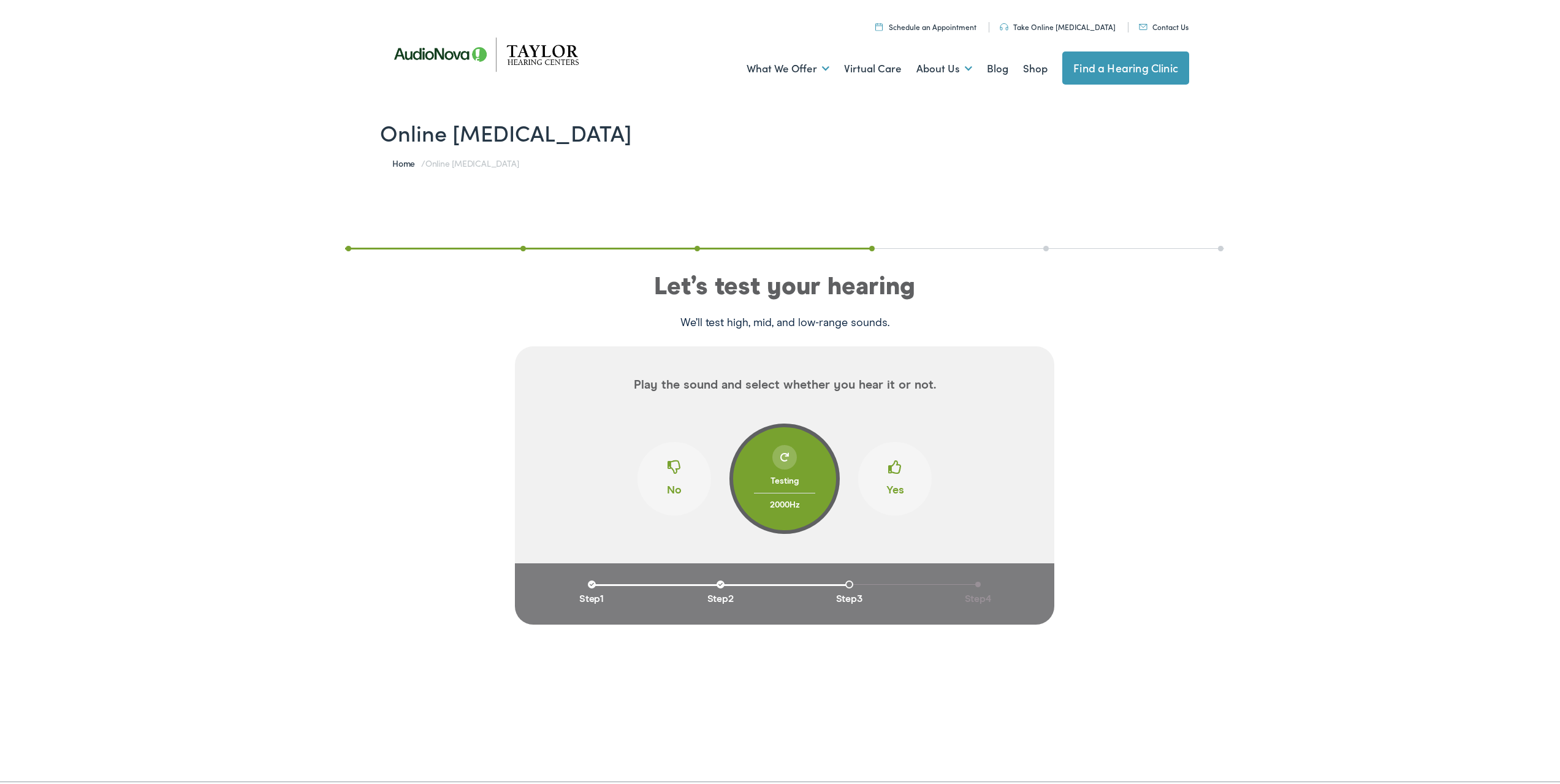
click at [888, 465] on span at bounding box center [895, 469] width 13 height 23
click at [671, 469] on span at bounding box center [674, 469] width 13 height 23
click at [890, 469] on span at bounding box center [895, 469] width 13 height 23
click at [781, 458] on span at bounding box center [784, 454] width 9 height 9
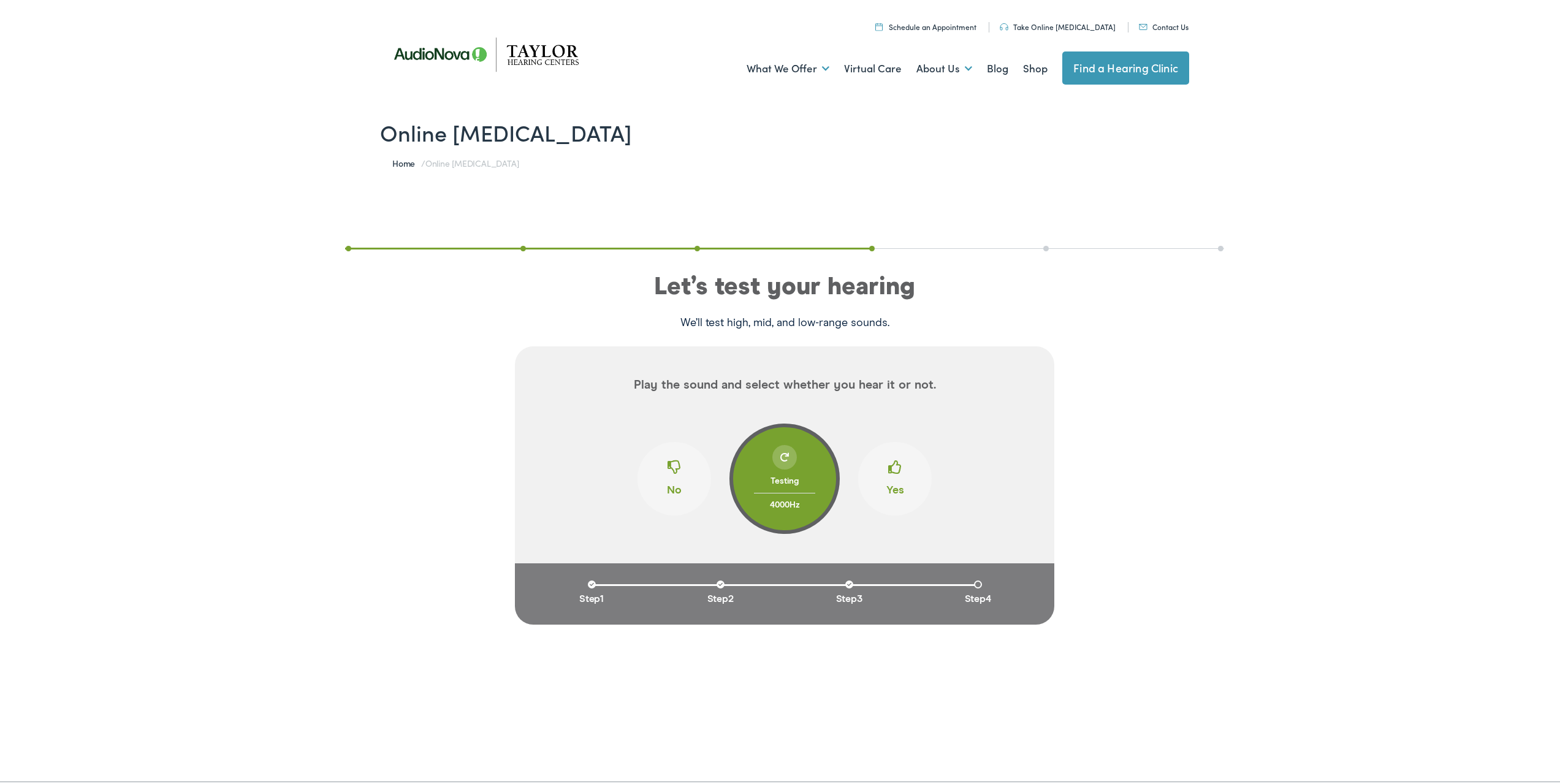
click at [781, 458] on span at bounding box center [784, 454] width 9 height 9
click at [670, 465] on span at bounding box center [674, 469] width 13 height 23
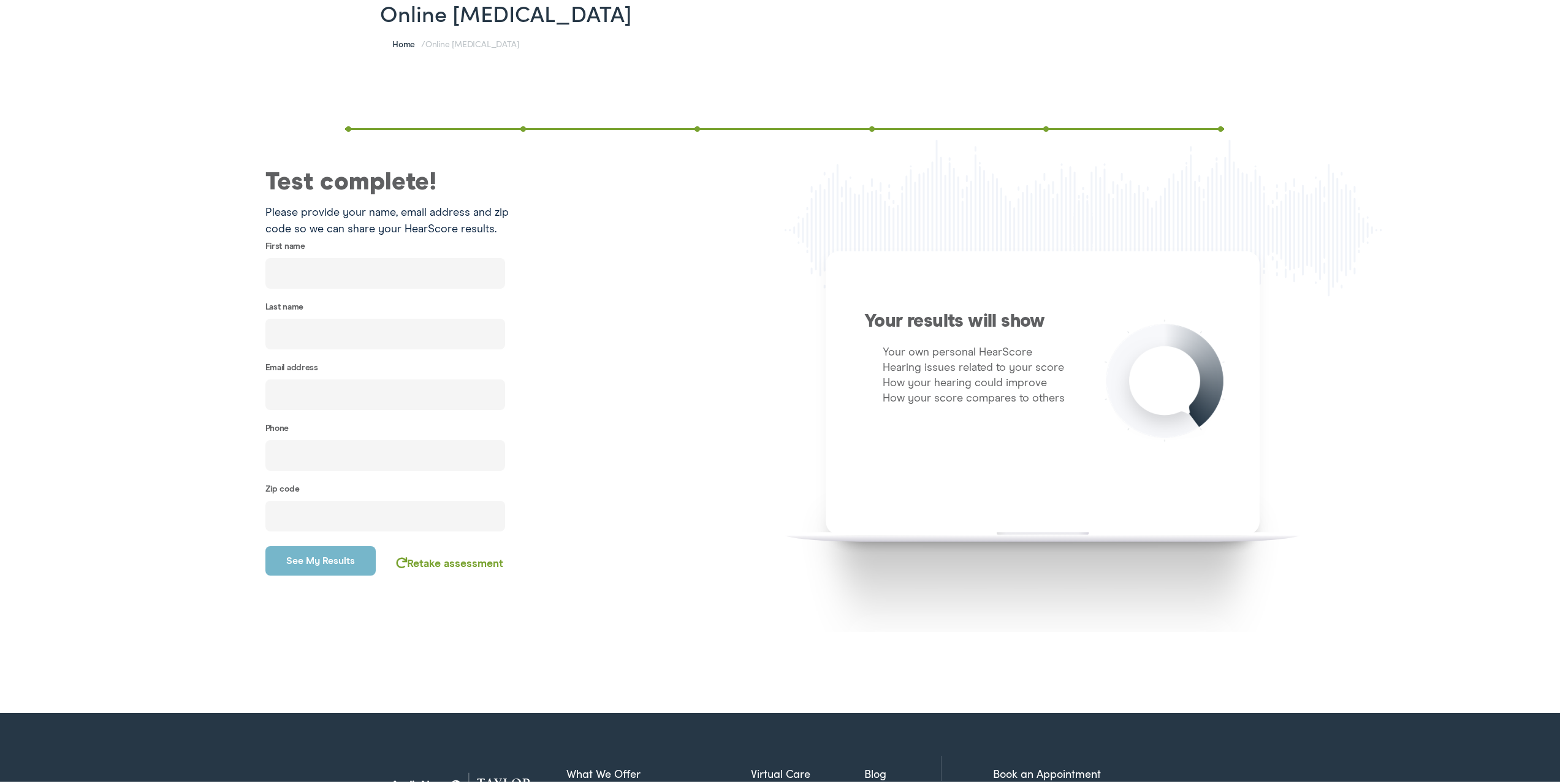
scroll to position [123, 0]
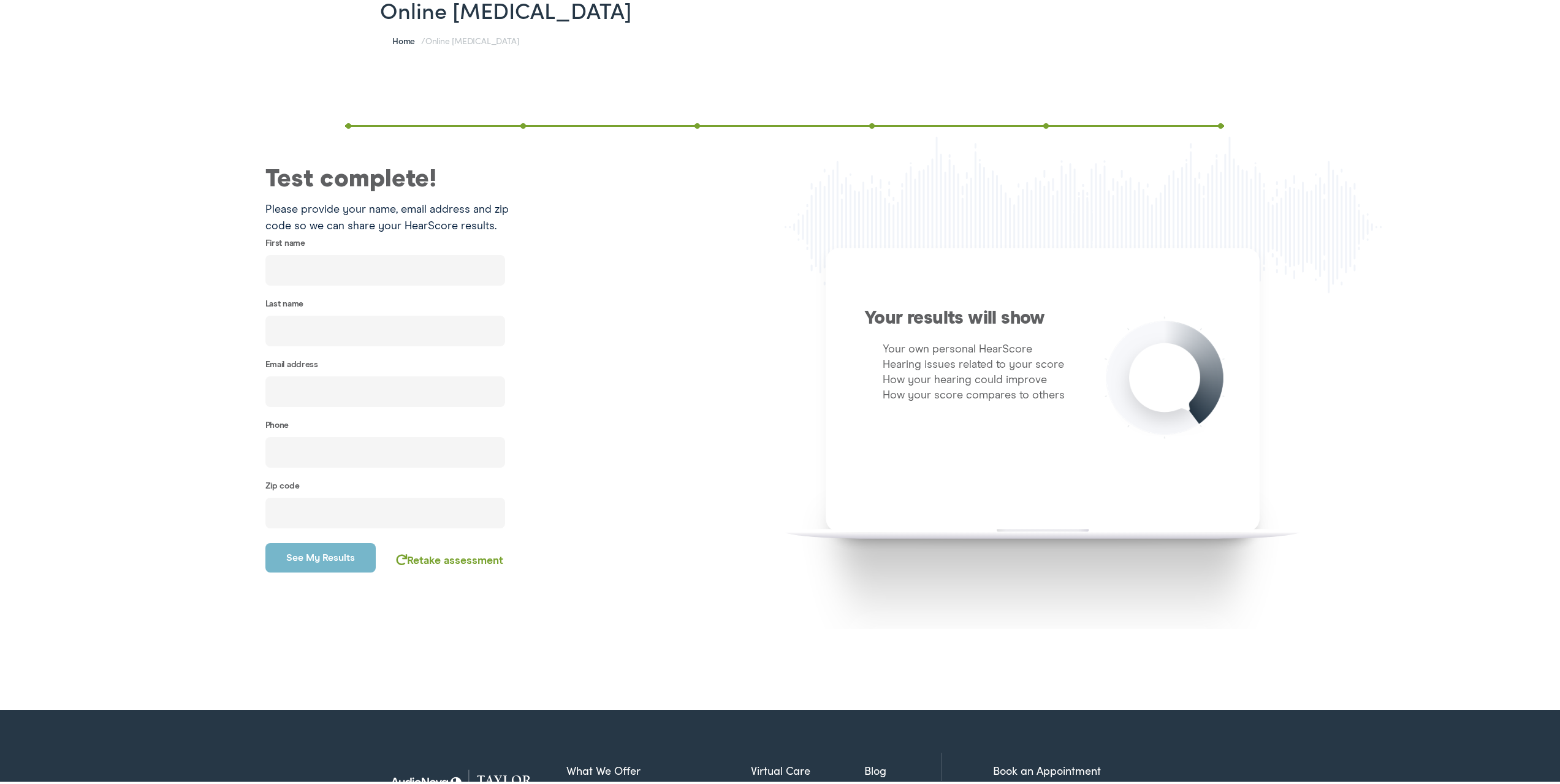
click at [440, 557] on link "Retake assessment" at bounding box center [449, 559] width 107 height 11
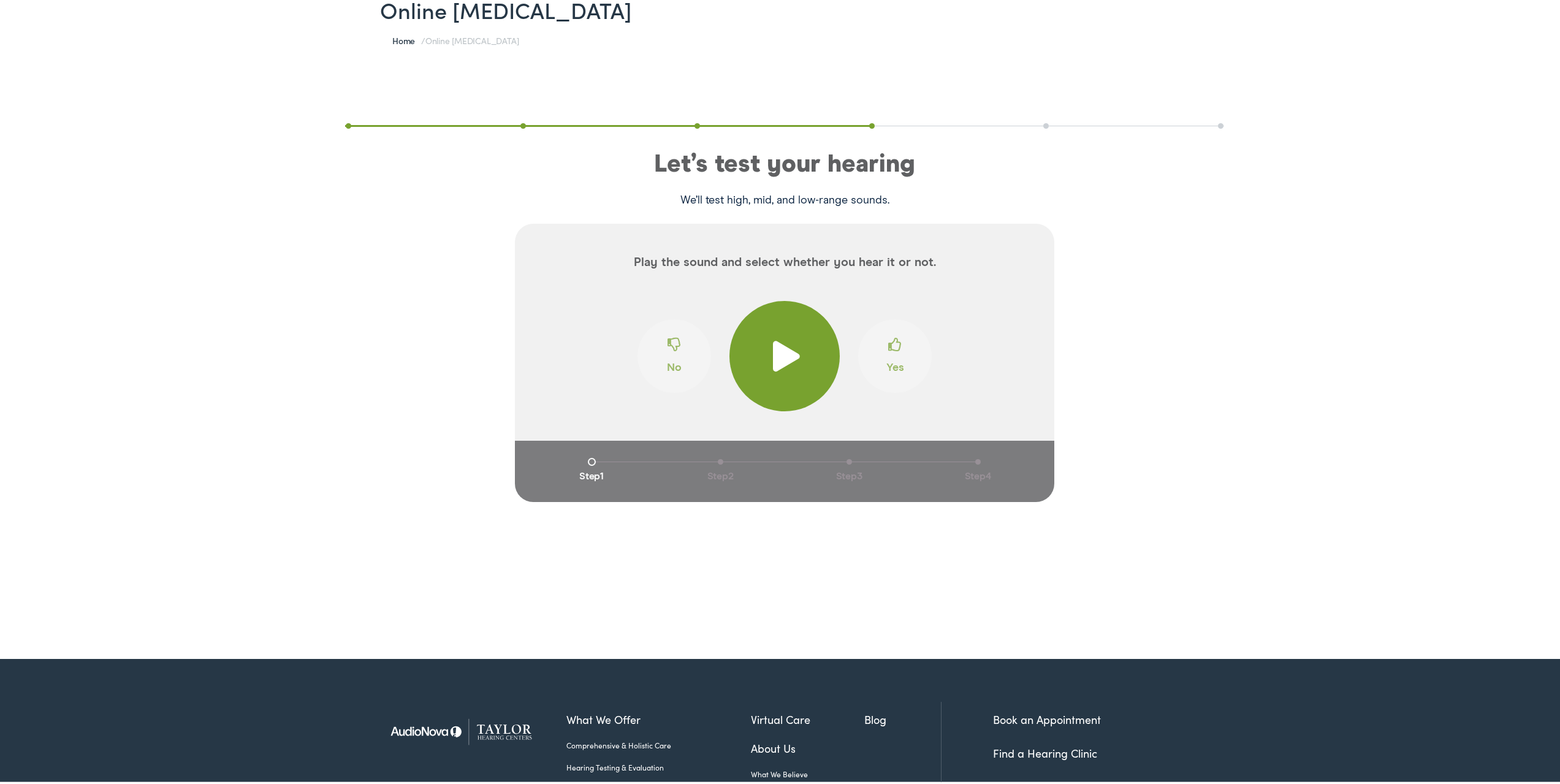
click at [776, 352] on span at bounding box center [785, 354] width 30 height 30
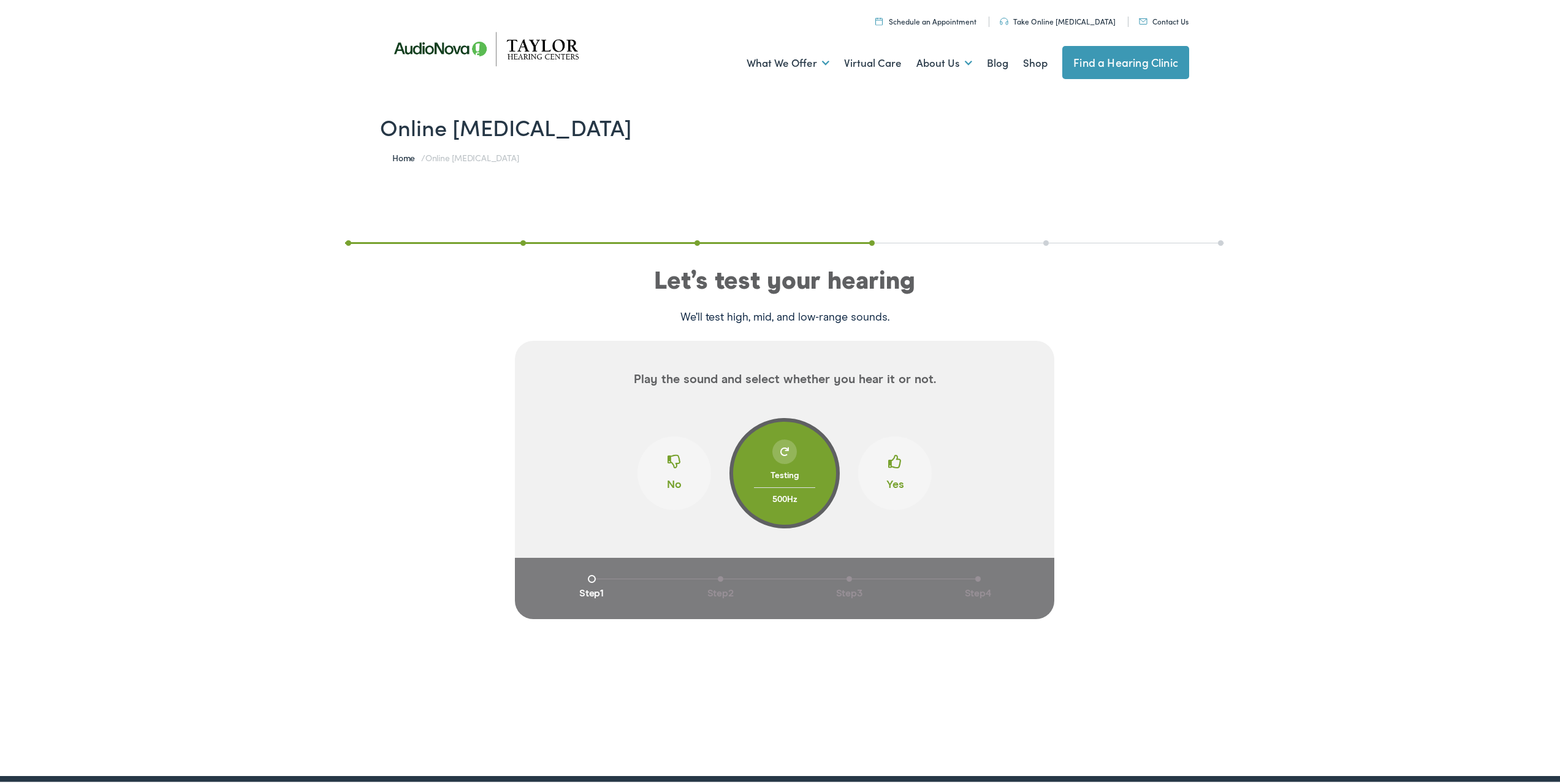
scroll to position [0, 0]
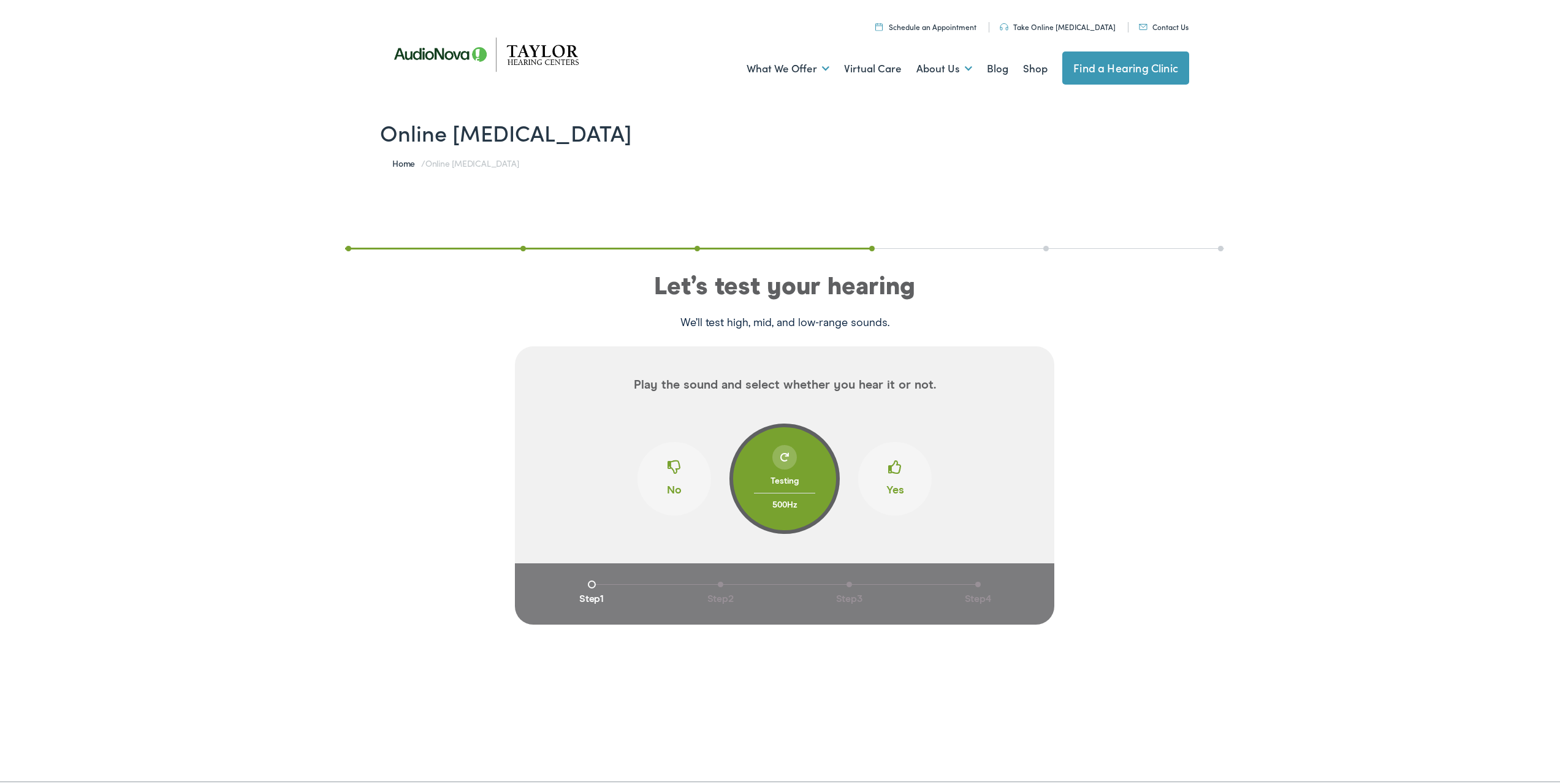
click at [400, 161] on link "Home" at bounding box center [407, 160] width 29 height 12
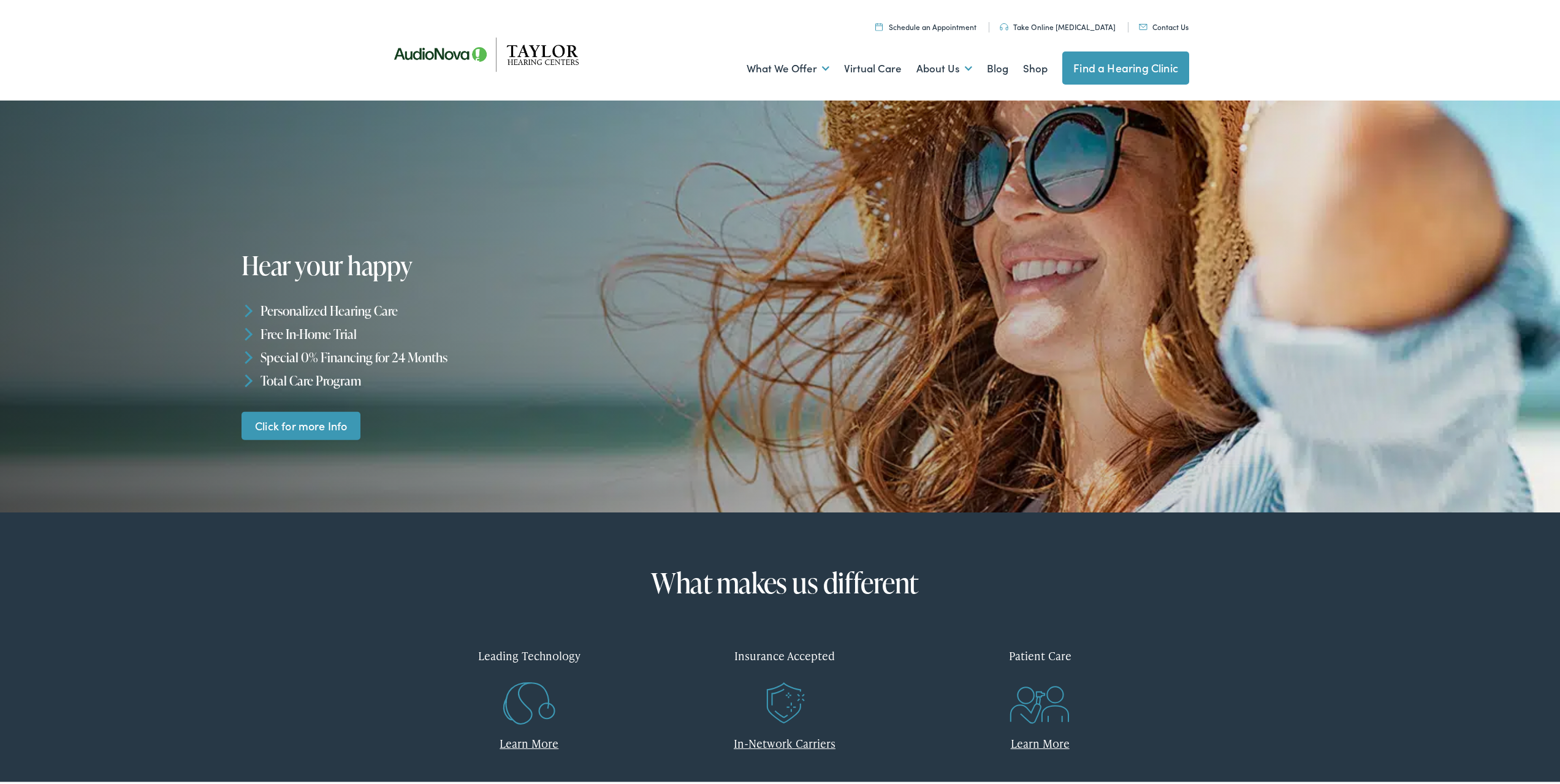
click at [301, 424] on link "Click for more Info" at bounding box center [300, 423] width 119 height 29
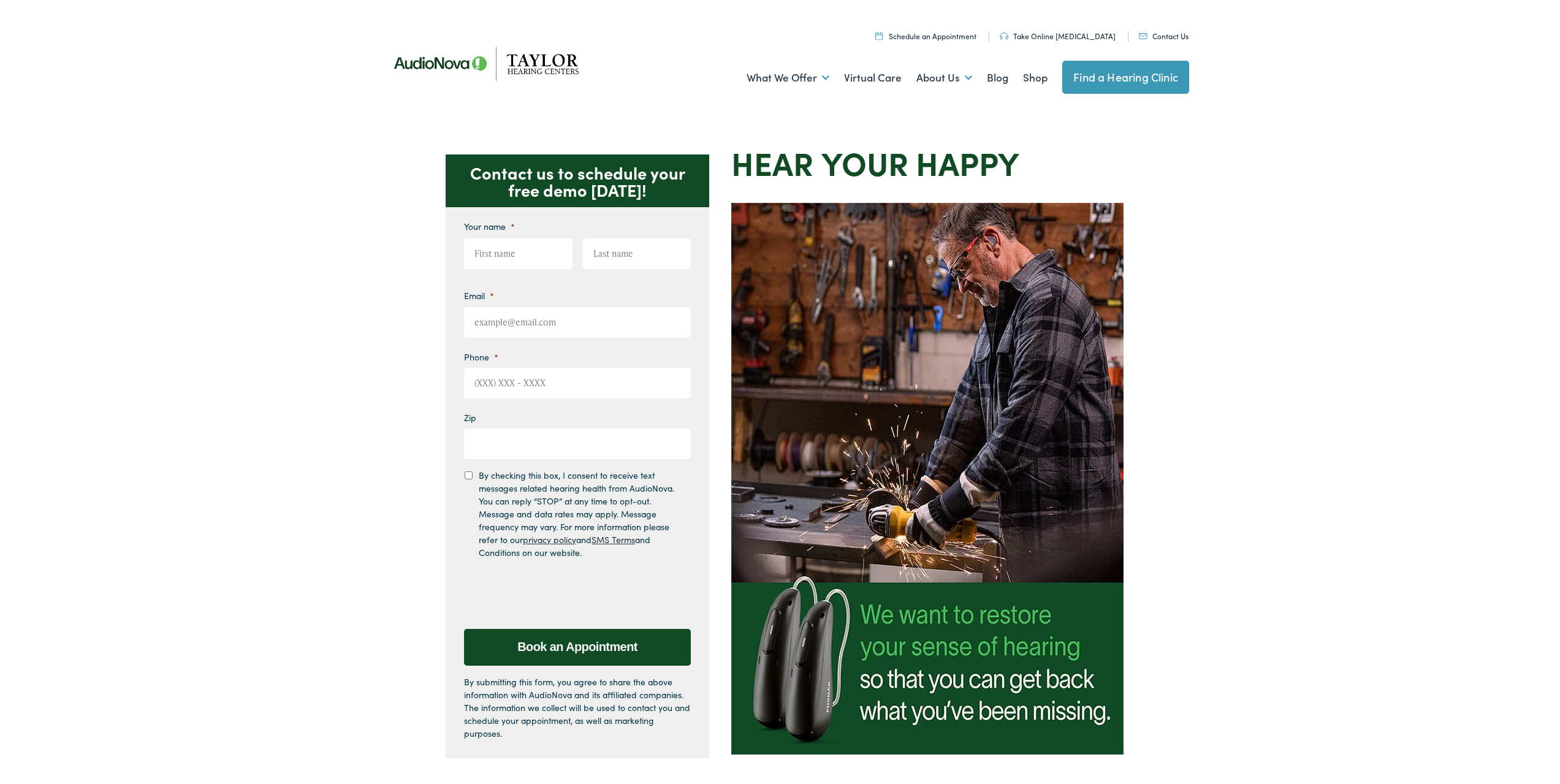
click at [946, 30] on link "Schedule an Appointment" at bounding box center [926, 33] width 101 height 10
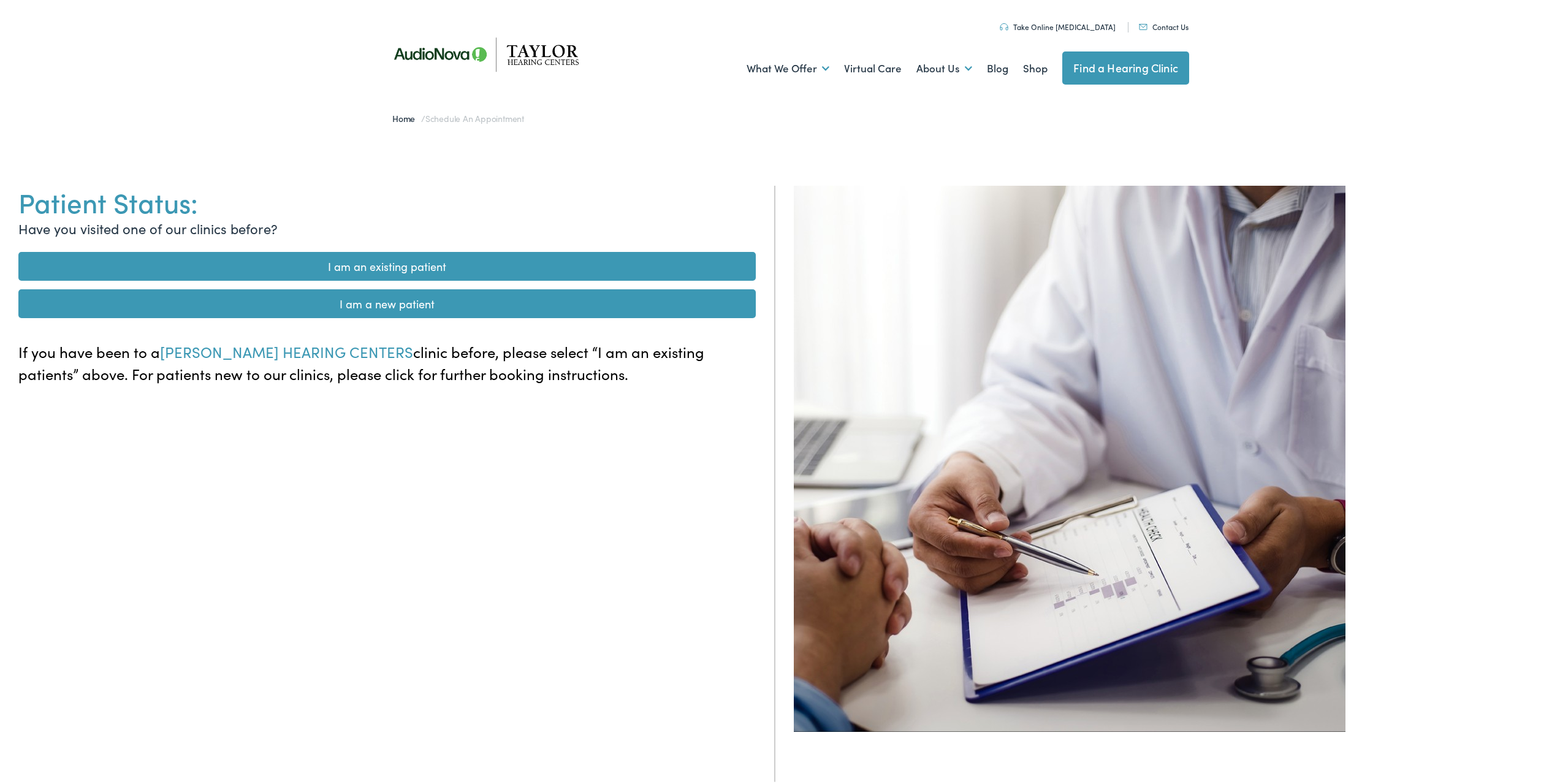
click at [365, 305] on link "I am a new patient" at bounding box center [387, 301] width 738 height 29
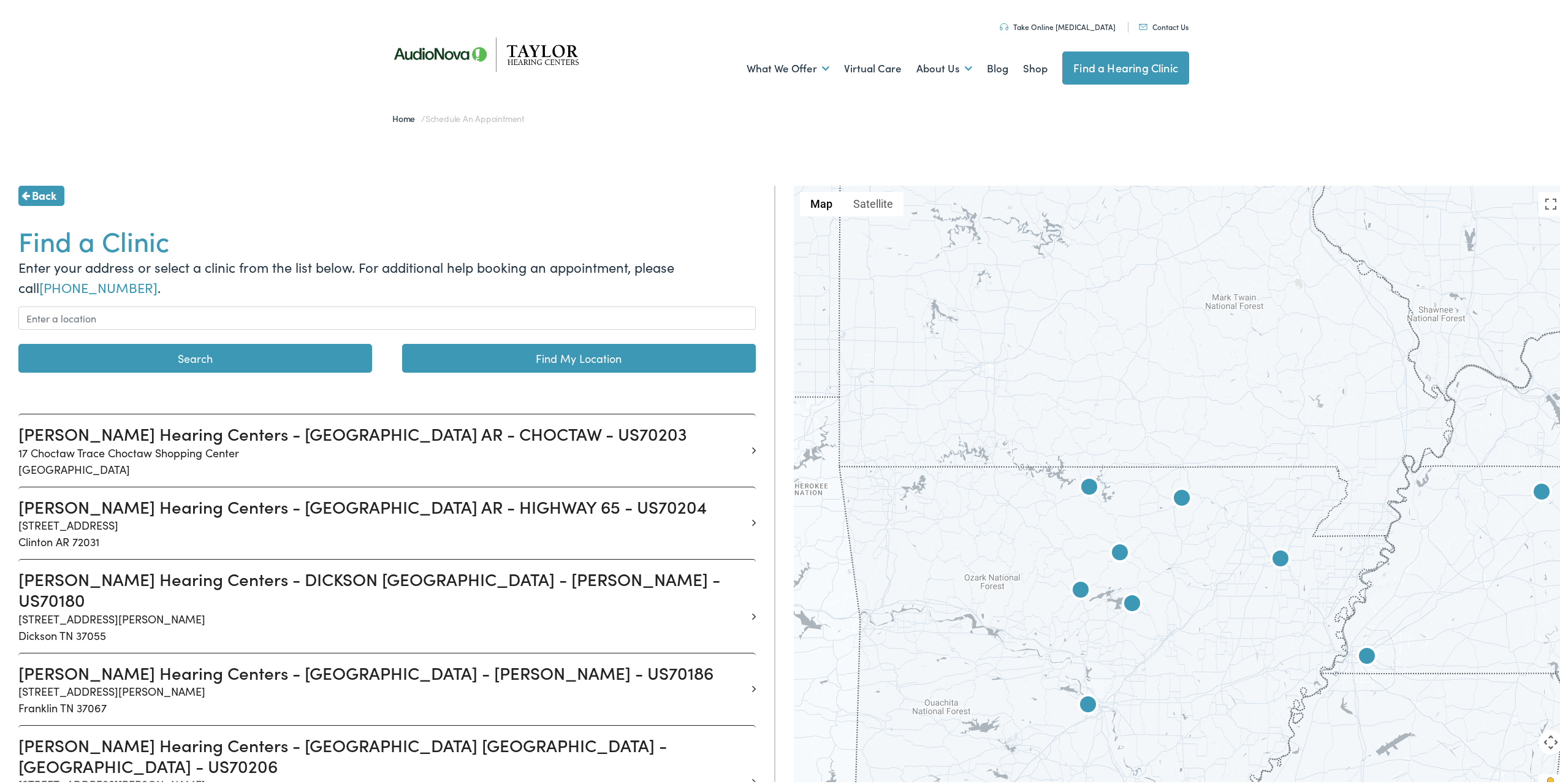
click at [1084, 486] on img at bounding box center [1088, 486] width 29 height 29
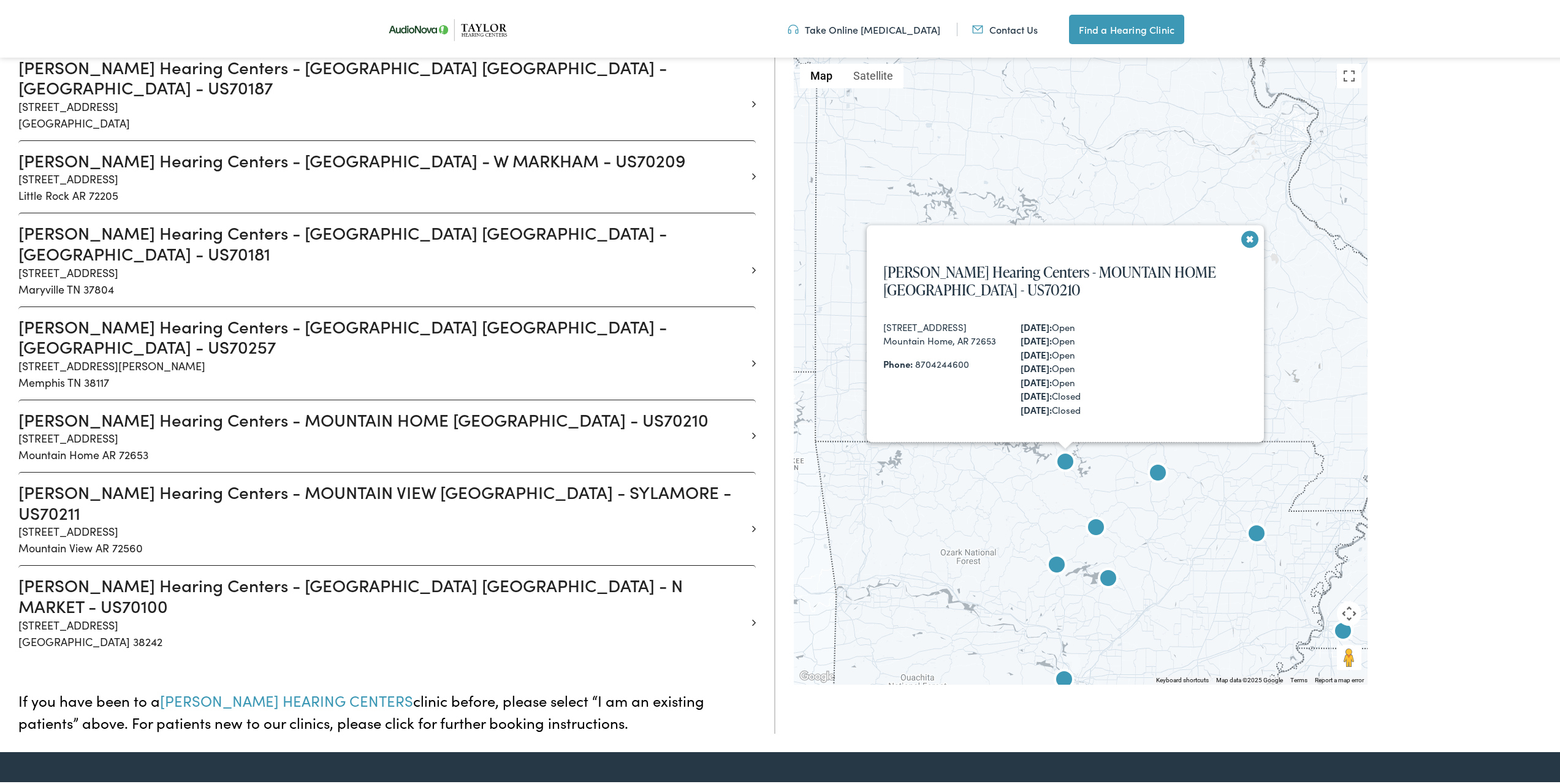
scroll to position [962, 0]
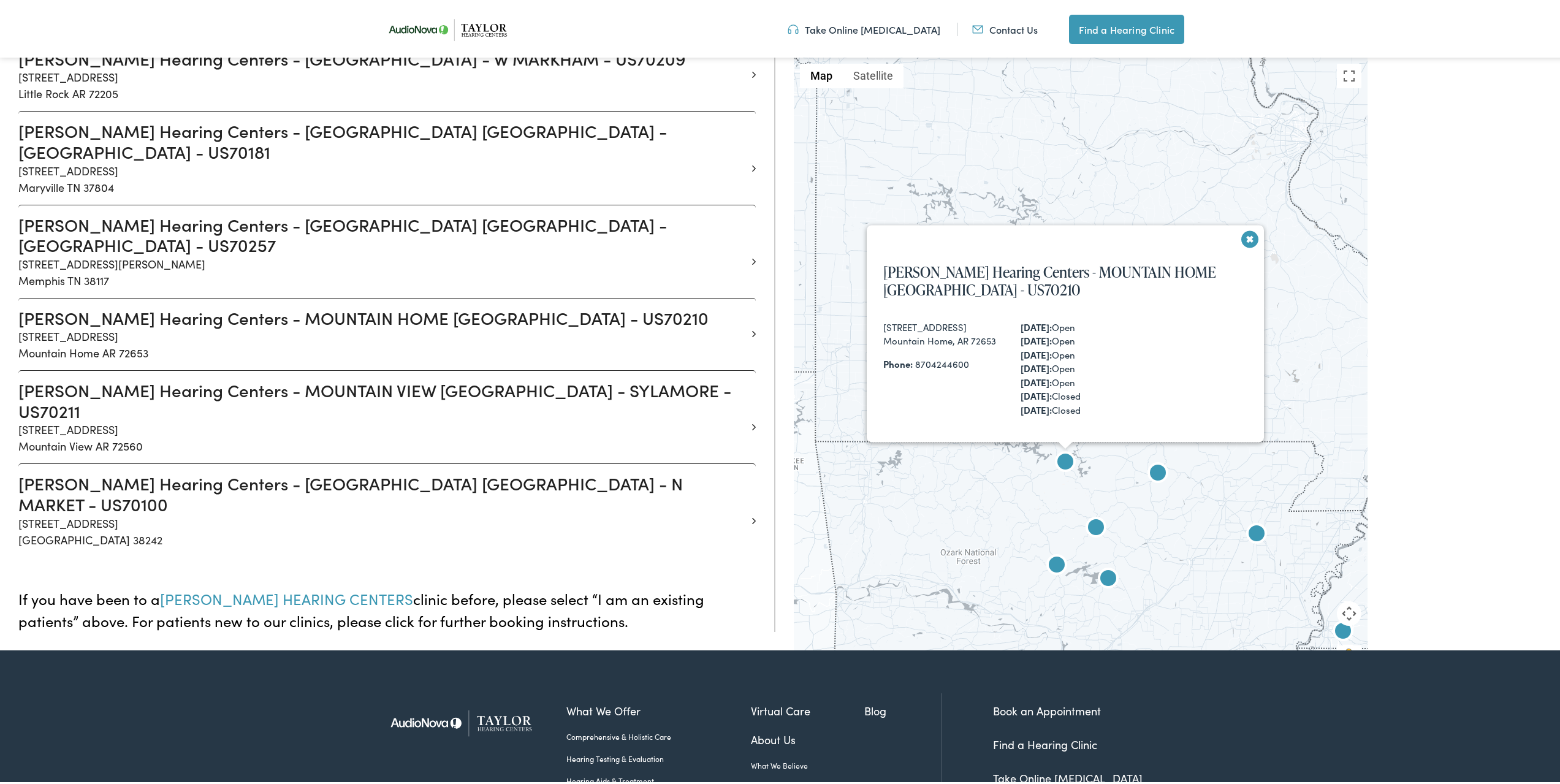
click at [943, 332] on div "Mountain Home, AR 72653" at bounding box center [939, 338] width 113 height 14
click at [943, 322] on div "[STREET_ADDRESS]" at bounding box center [939, 325] width 113 height 14
click at [298, 325] on p "[STREET_ADDRESS]" at bounding box center [382, 341] width 728 height 33
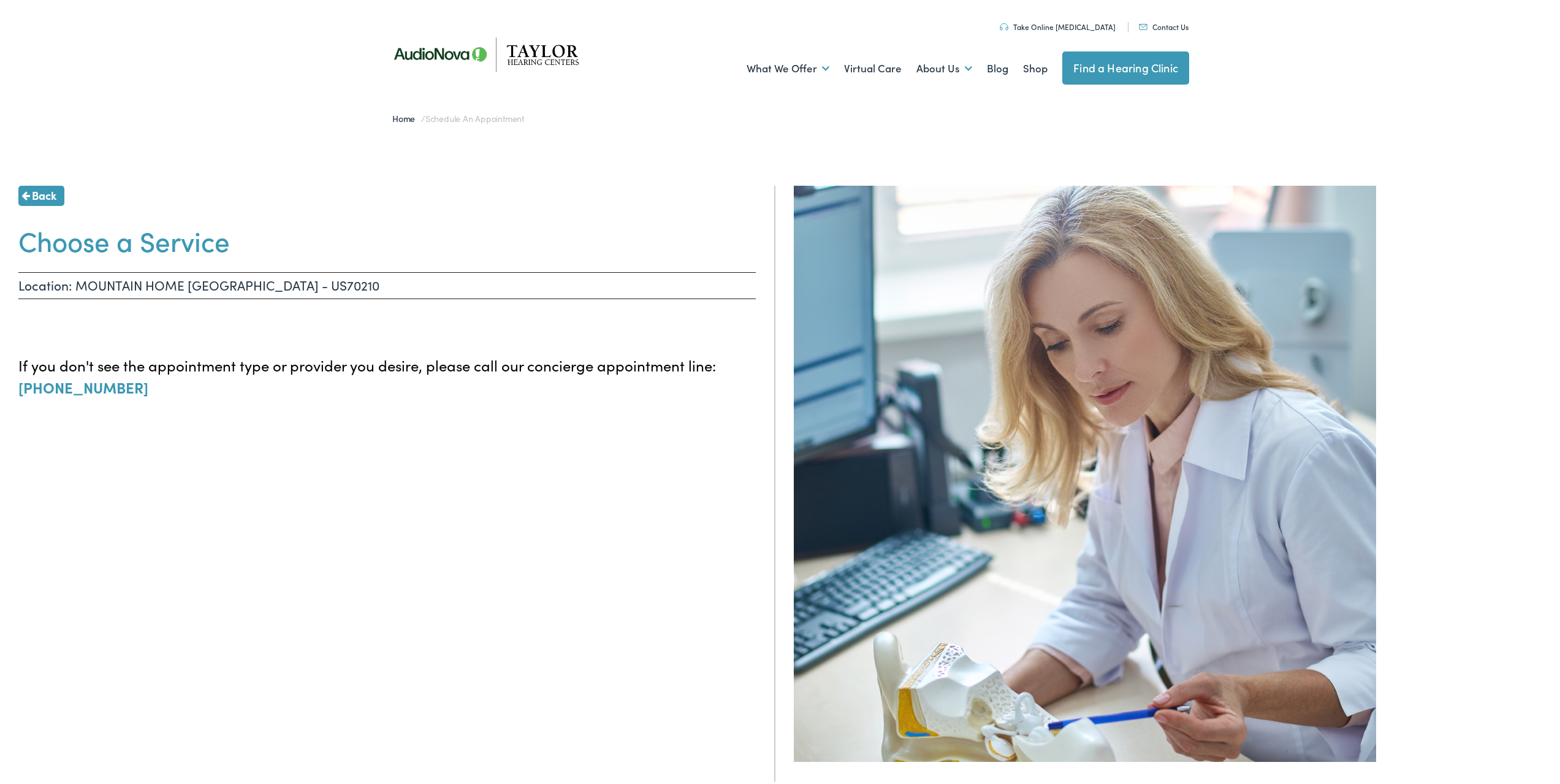
click at [444, 49] on img at bounding box center [491, 52] width 221 height 78
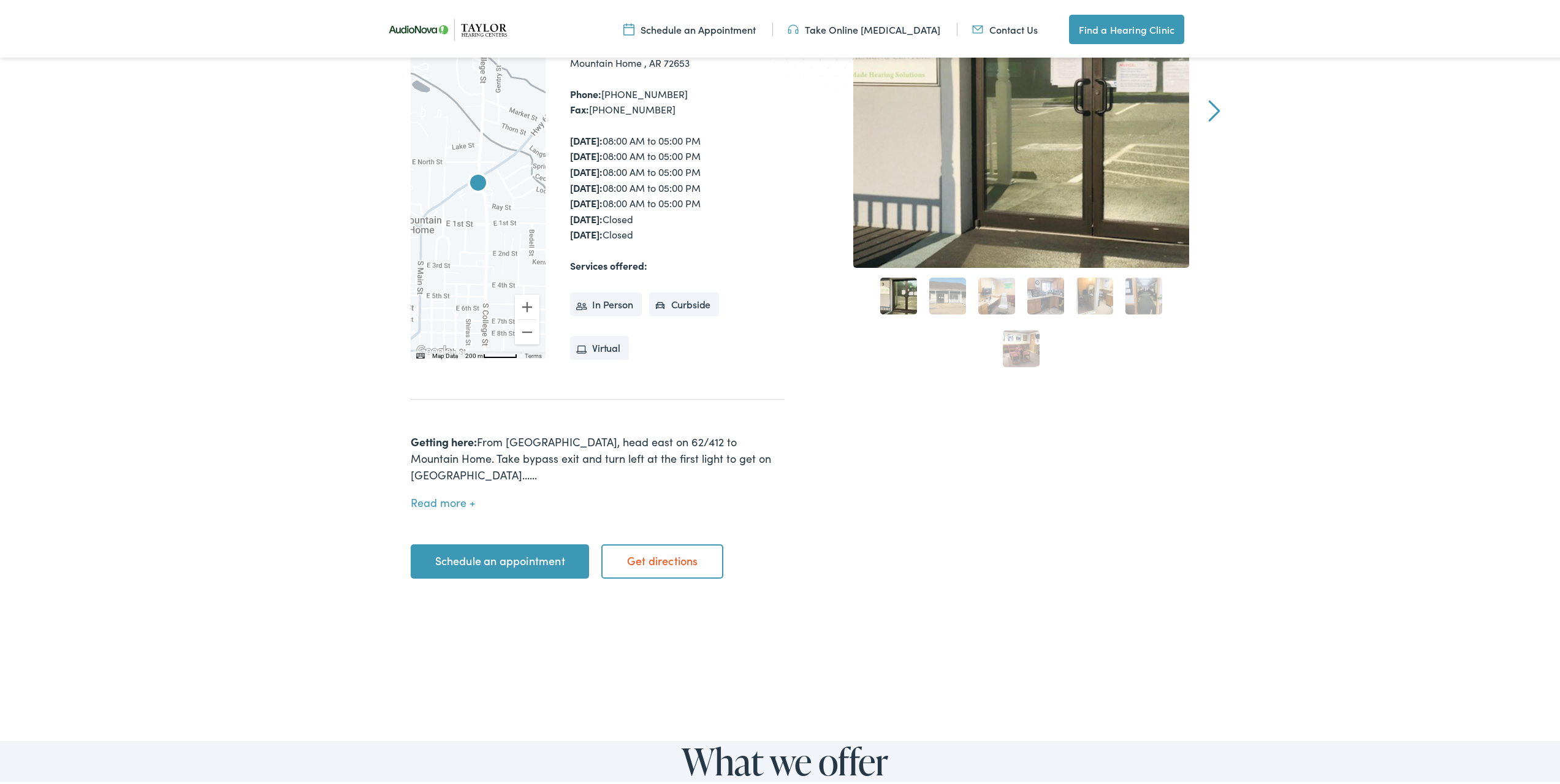
scroll to position [245, 0]
click at [454, 492] on button "Read more" at bounding box center [443, 499] width 65 height 13
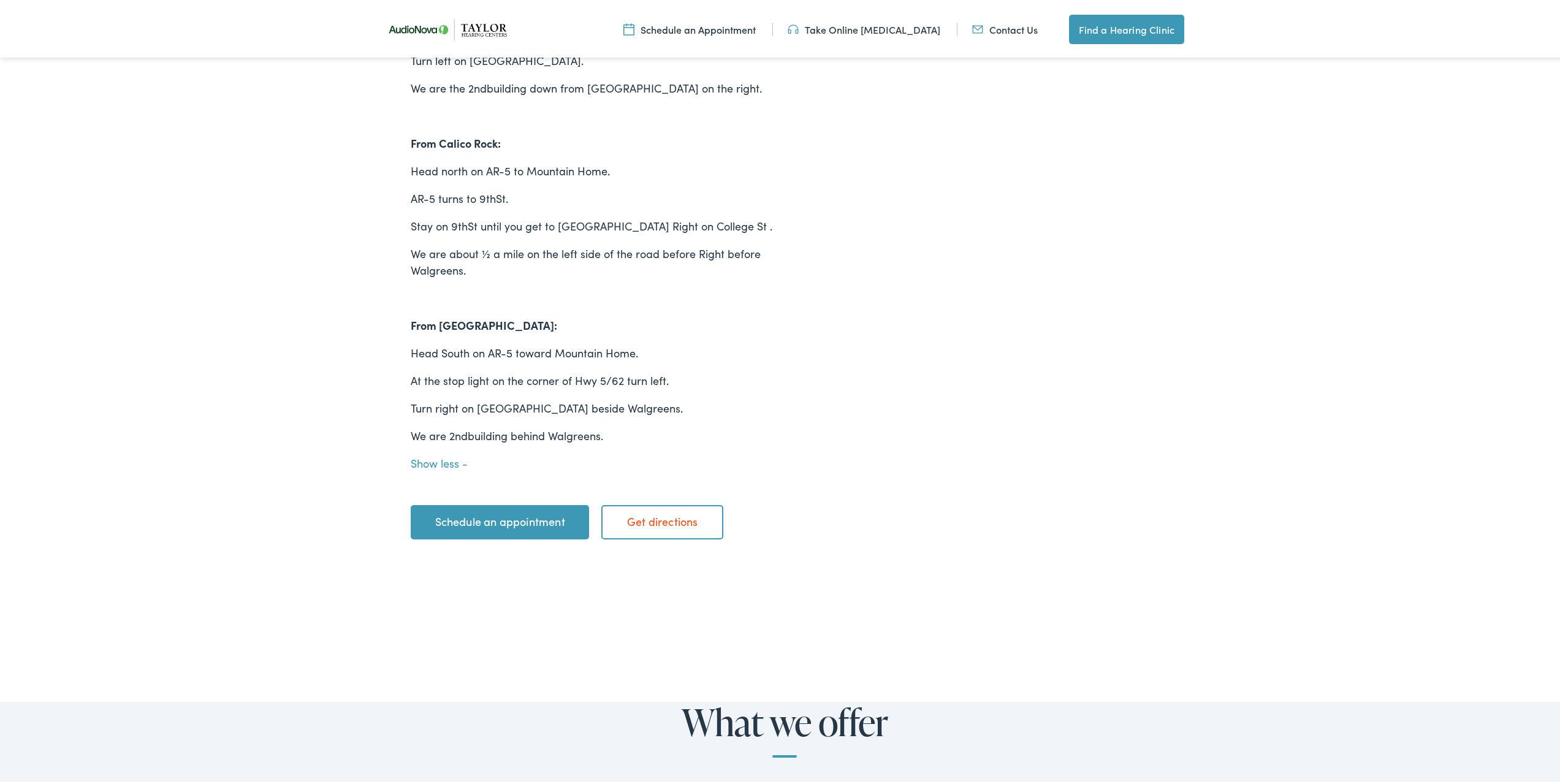
scroll to position [1102, 0]
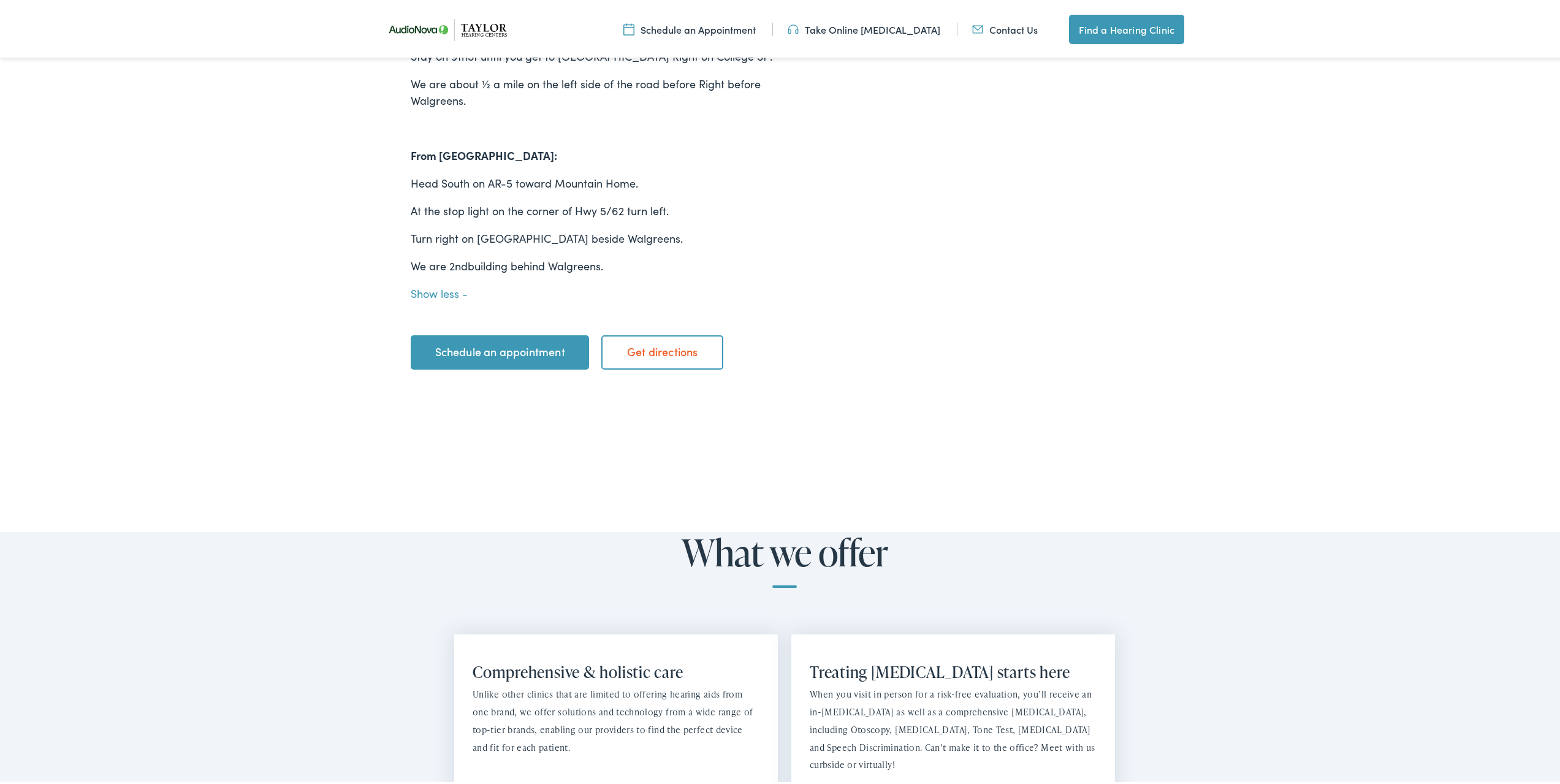
click at [491, 335] on link "Schedule an appointment" at bounding box center [500, 350] width 179 height 34
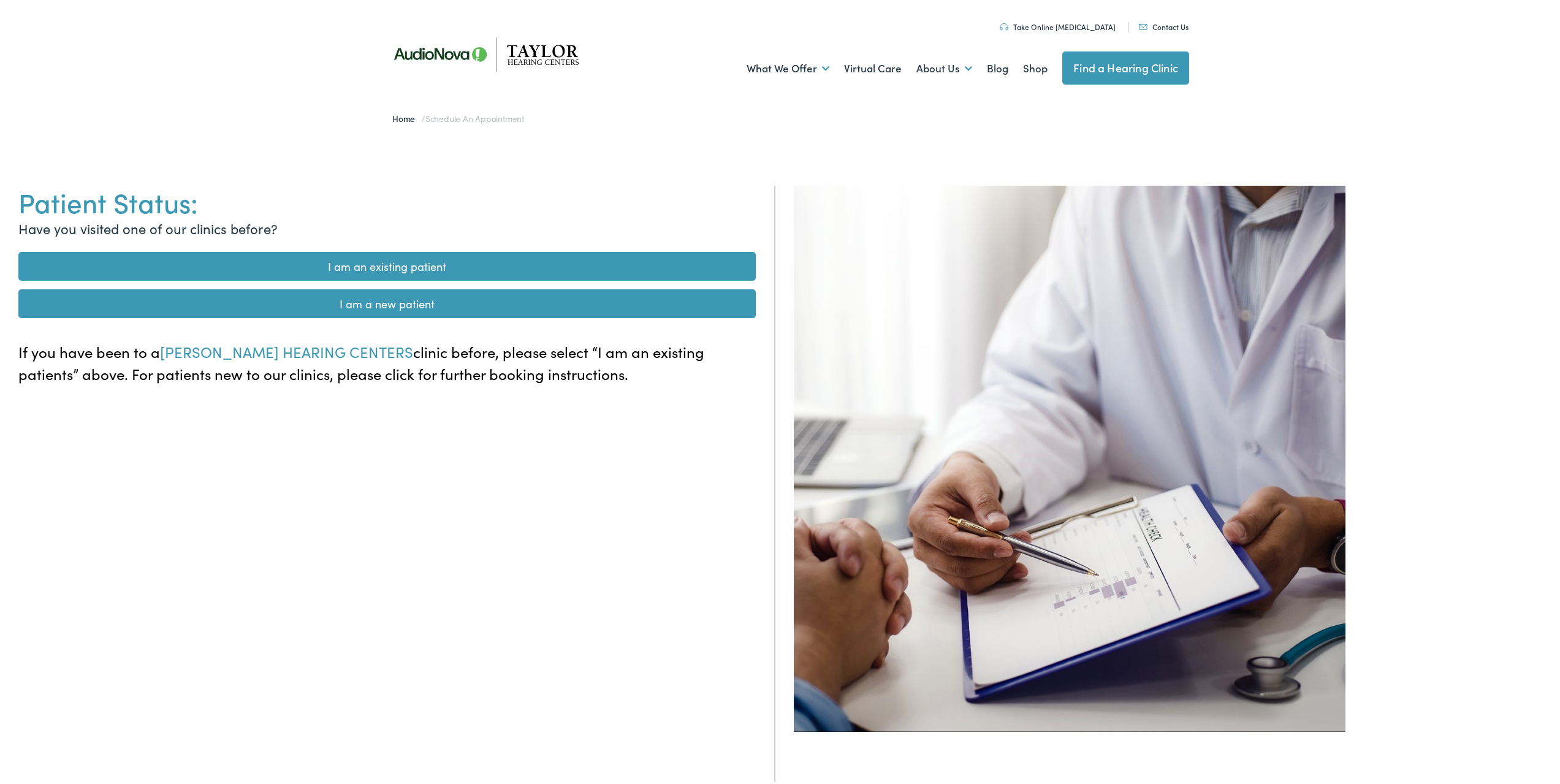
click at [380, 299] on link "I am a new patient" at bounding box center [387, 301] width 738 height 29
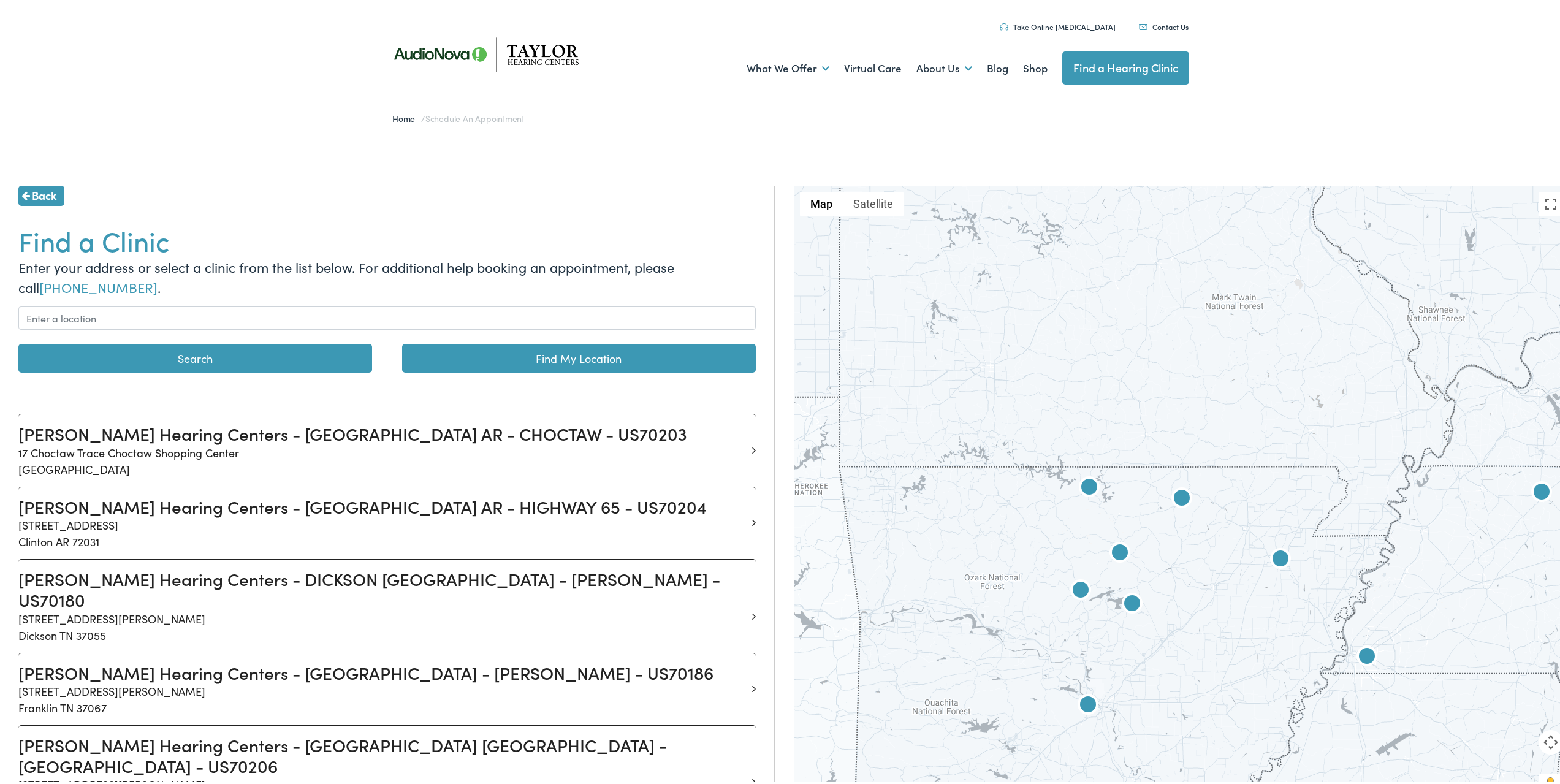
click at [1081, 486] on img at bounding box center [1088, 486] width 29 height 29
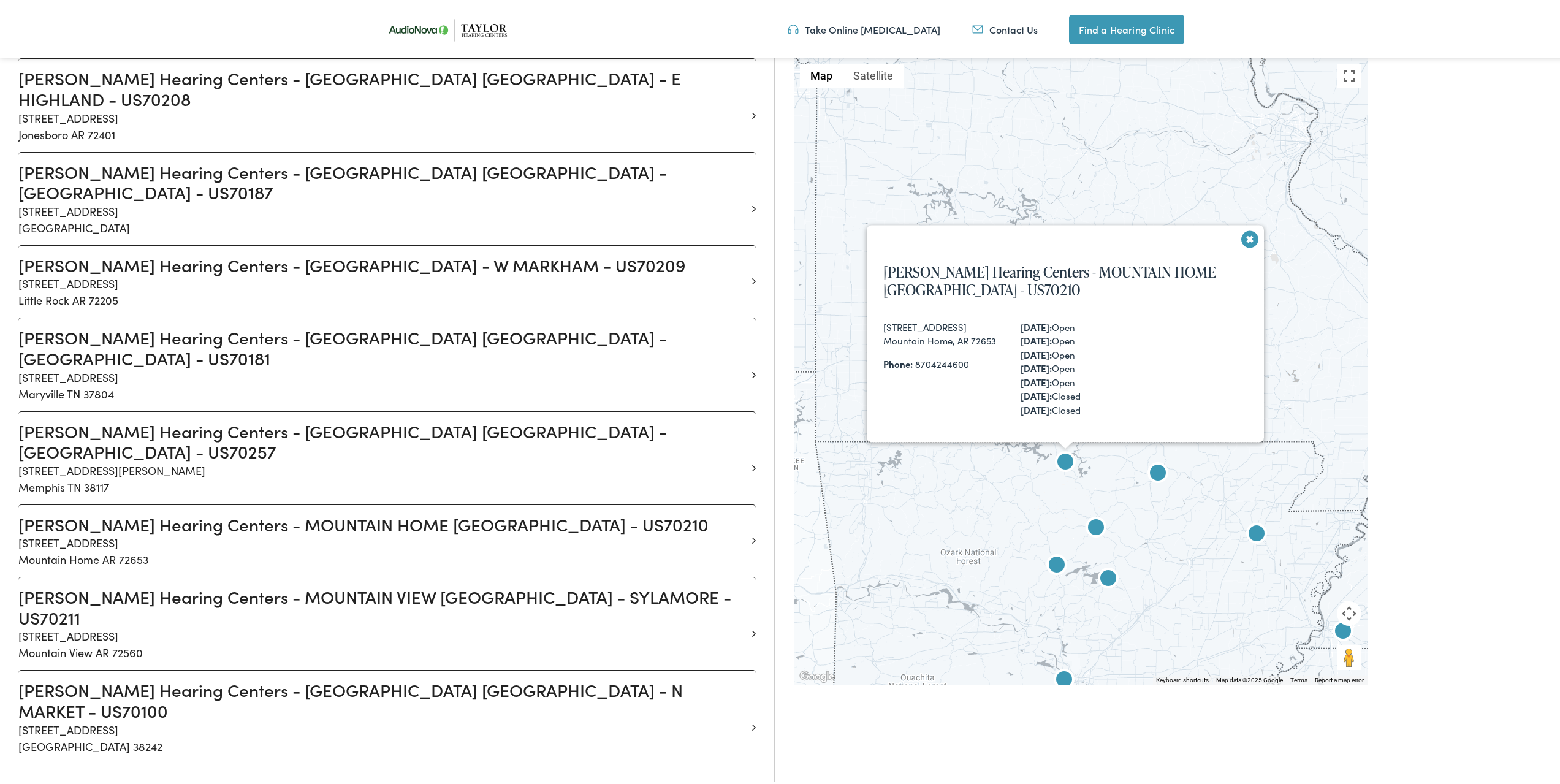
scroll to position [962, 0]
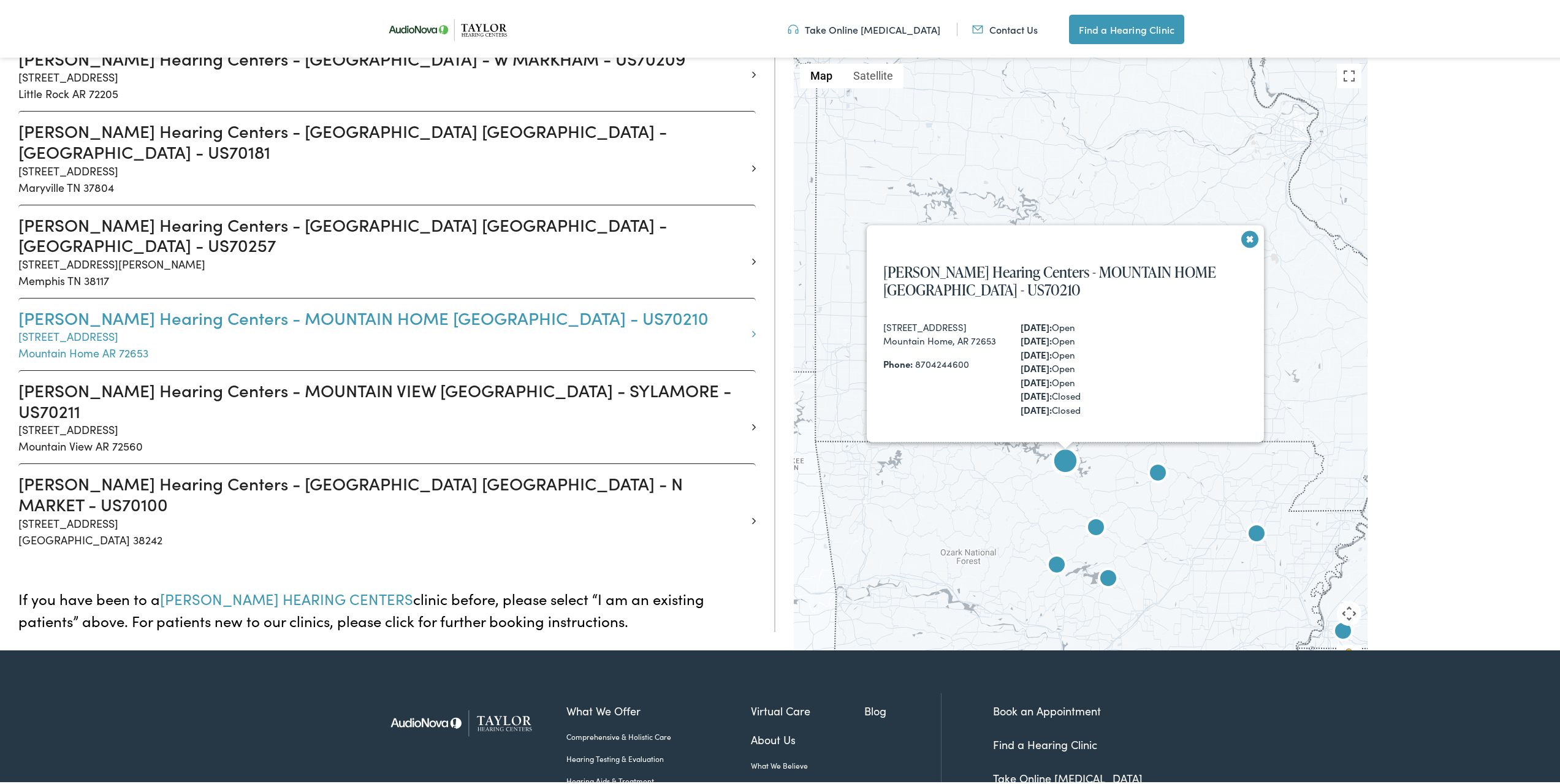
click at [310, 305] on h3 "[PERSON_NAME] Hearing Centers - MOUNTAIN HOME [GEOGRAPHIC_DATA] - US70210" at bounding box center [382, 316] width 728 height 21
